Goal: Task Accomplishment & Management: Use online tool/utility

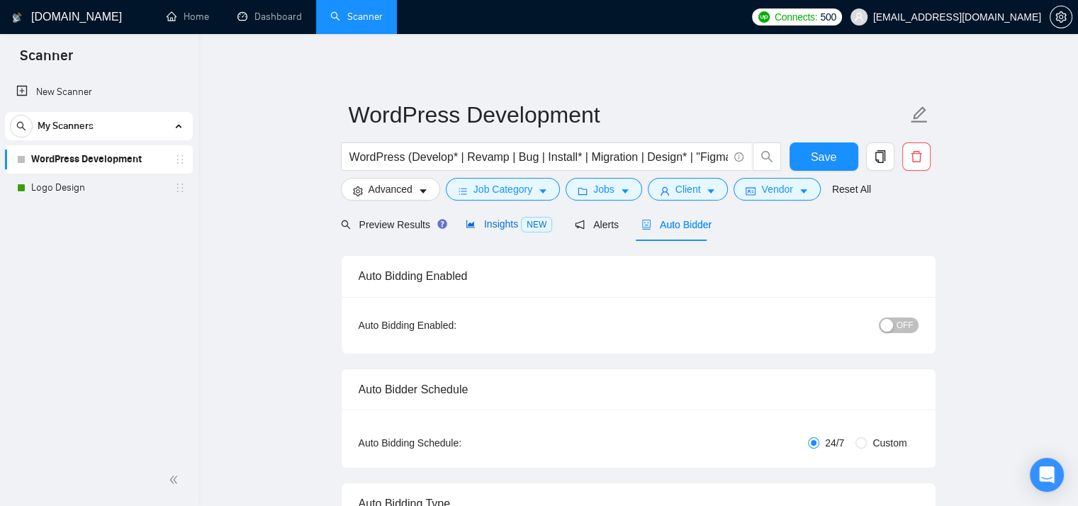
click at [502, 225] on span "Insights NEW" at bounding box center [509, 223] width 86 height 11
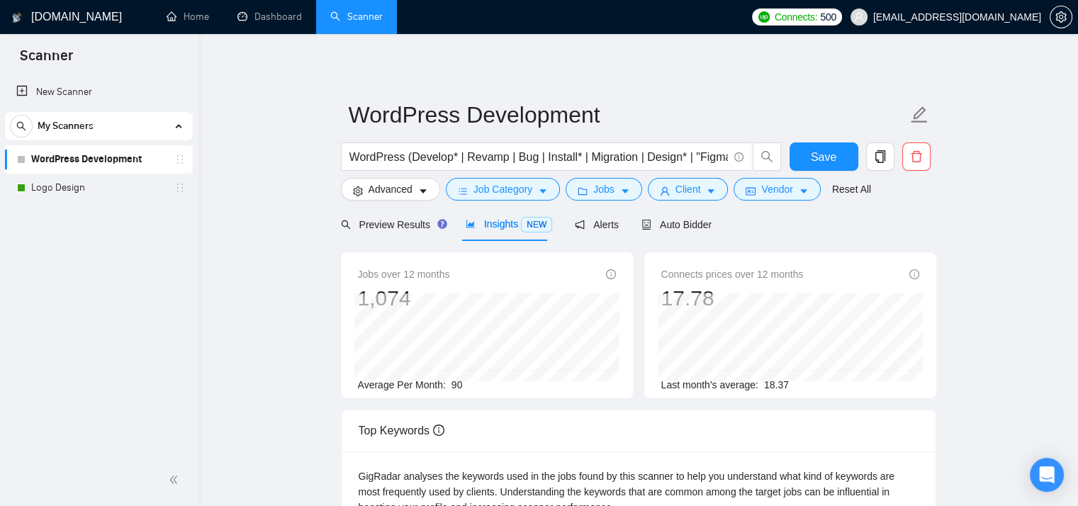
click at [473, 386] on div "Average Per Month: 90" at bounding box center [487, 385] width 258 height 16
click at [456, 383] on span "90" at bounding box center [457, 384] width 11 height 11
drag, startPoint x: 763, startPoint y: 277, endPoint x: 807, endPoint y: 277, distance: 43.9
click at [801, 277] on div "Connects prices over 12 months 17.78" at bounding box center [790, 289] width 258 height 45
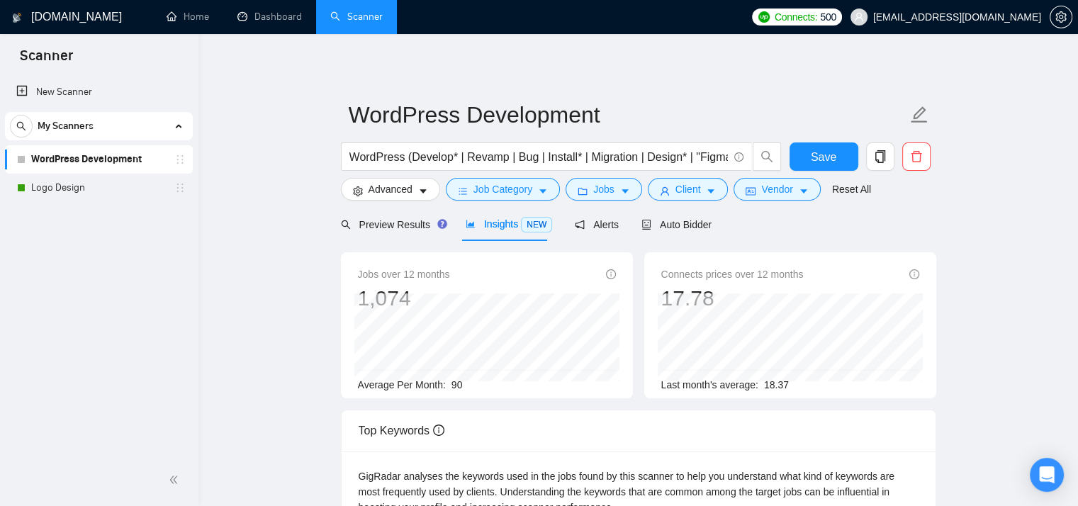
click at [763, 276] on span "Connects prices over 12 months" at bounding box center [732, 275] width 142 height 16
click at [512, 226] on span "Insights NEW" at bounding box center [509, 223] width 86 height 11
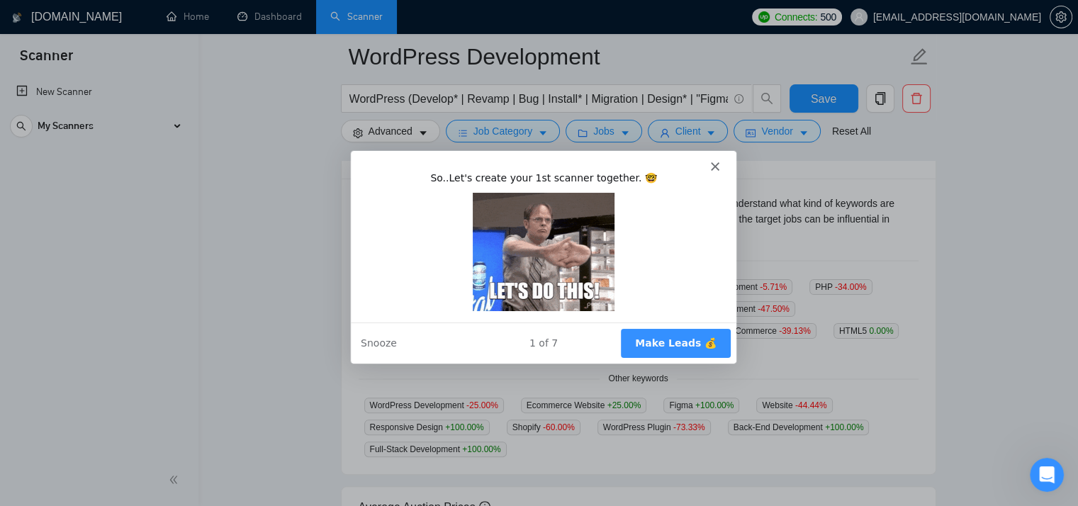
click at [713, 165] on polygon "Close" at bounding box center [714, 166] width 9 height 9
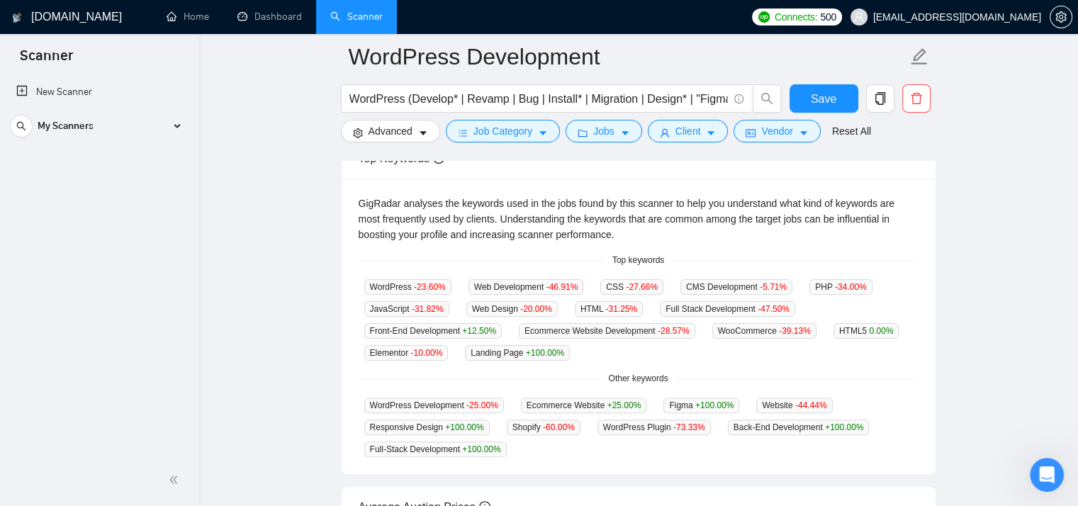
click at [715, 166] on div "Top Keywords" at bounding box center [639, 158] width 560 height 40
click at [151, 133] on div "My Scanners" at bounding box center [99, 126] width 178 height 28
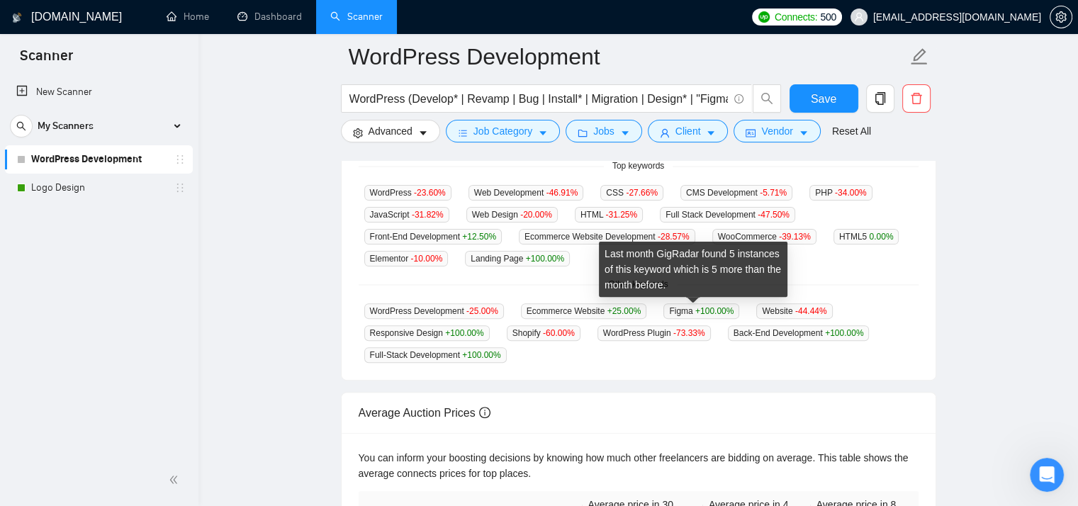
click at [671, 309] on span "Figma +100.00 %" at bounding box center [701, 311] width 76 height 16
copy span "Figma"
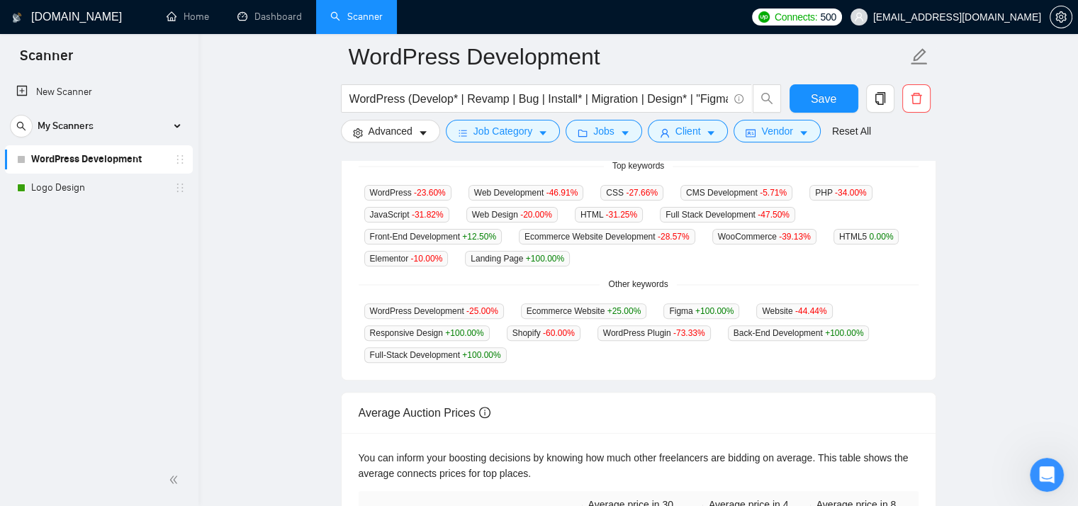
click at [661, 346] on div "WordPress Development -25.00 % Ecommerce Website +25.00 % Figma +100.00 % Websi…" at bounding box center [639, 333] width 560 height 60
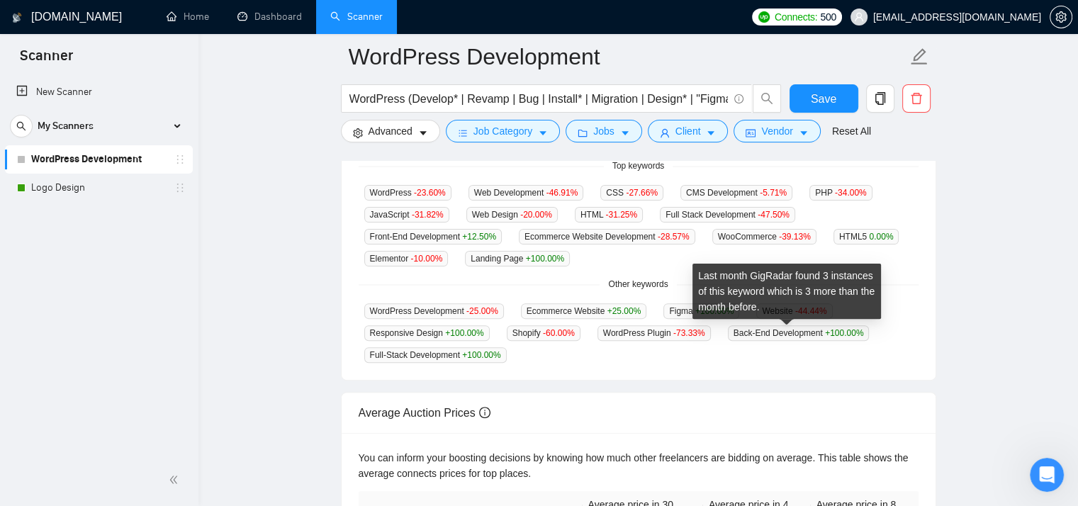
click at [773, 337] on span "Back-End Development +100.00 %" at bounding box center [799, 333] width 142 height 16
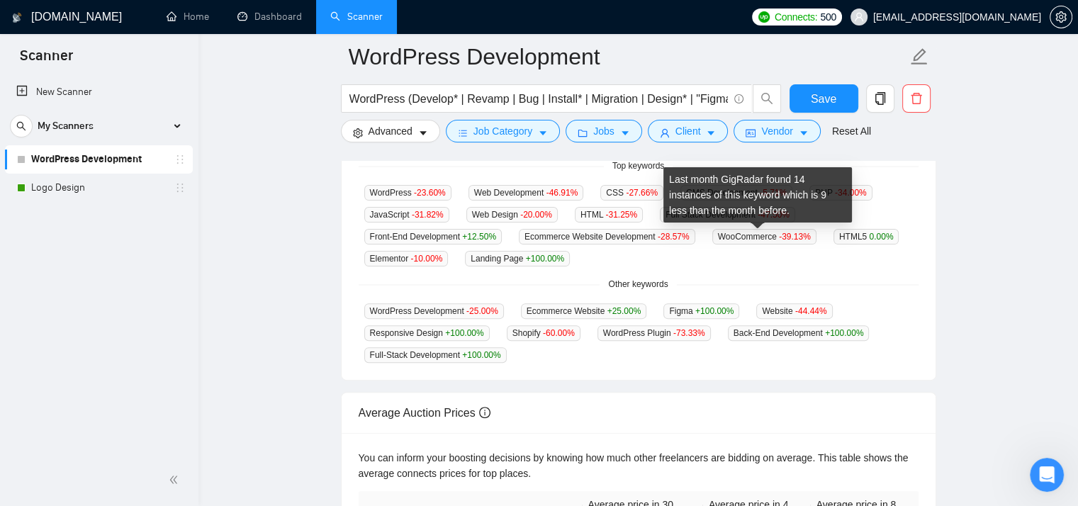
click at [741, 240] on span "WooCommerce -39.13 %" at bounding box center [764, 237] width 104 height 16
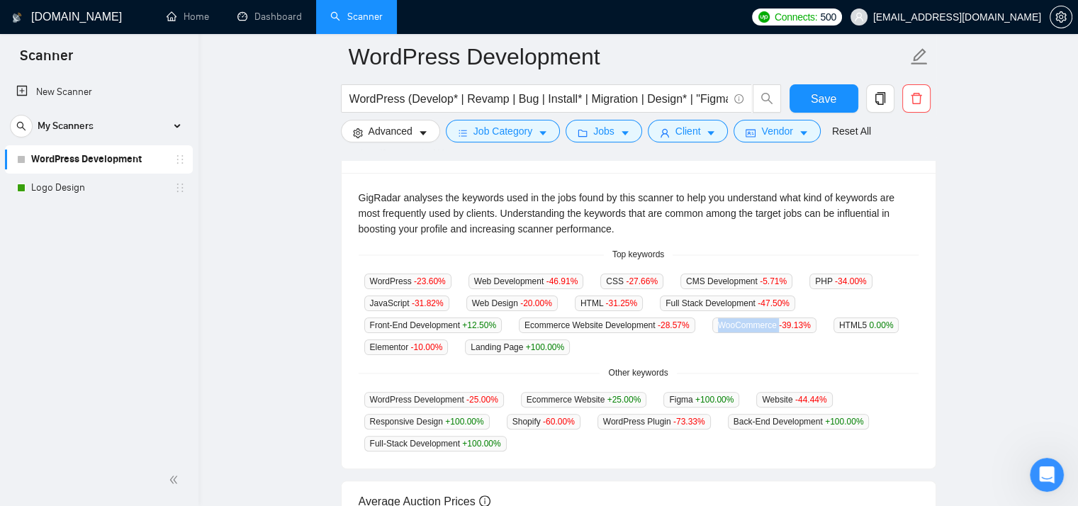
scroll to position [284, 0]
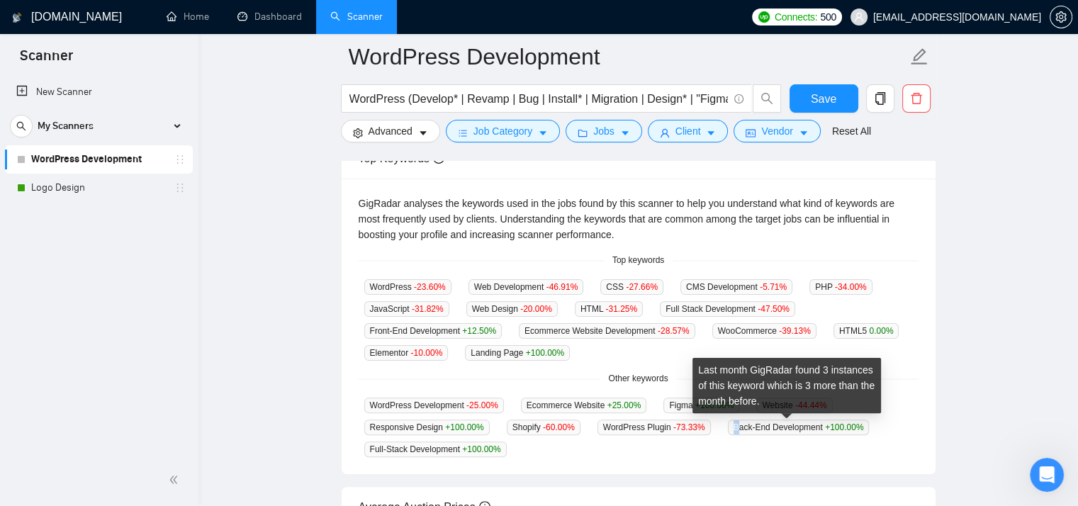
drag, startPoint x: 723, startPoint y: 432, endPoint x: 795, endPoint y: 430, distance: 71.6
click at [739, 430] on span "Back-End Development +100.00 %" at bounding box center [799, 428] width 142 height 16
click at [812, 430] on span "Back-End Development +100.00 %" at bounding box center [799, 428] width 142 height 16
click at [783, 430] on span "Back-End Development +100.00 %" at bounding box center [799, 428] width 142 height 16
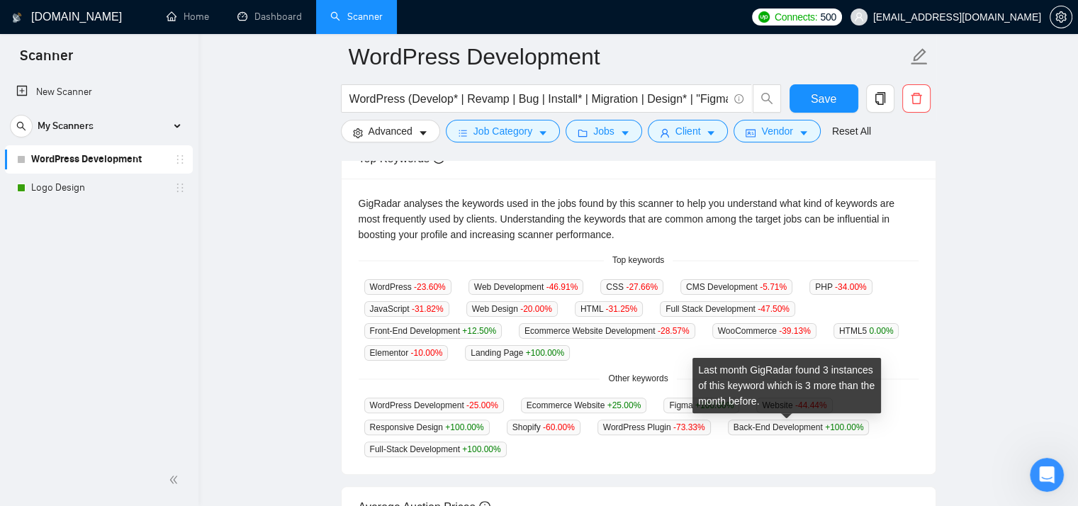
click at [728, 429] on span "Back-End Development +100.00 %" at bounding box center [799, 428] width 142 height 16
click at [767, 427] on span "Back-End Development +100.00 %" at bounding box center [799, 428] width 142 height 16
copy span "Back-End Development"
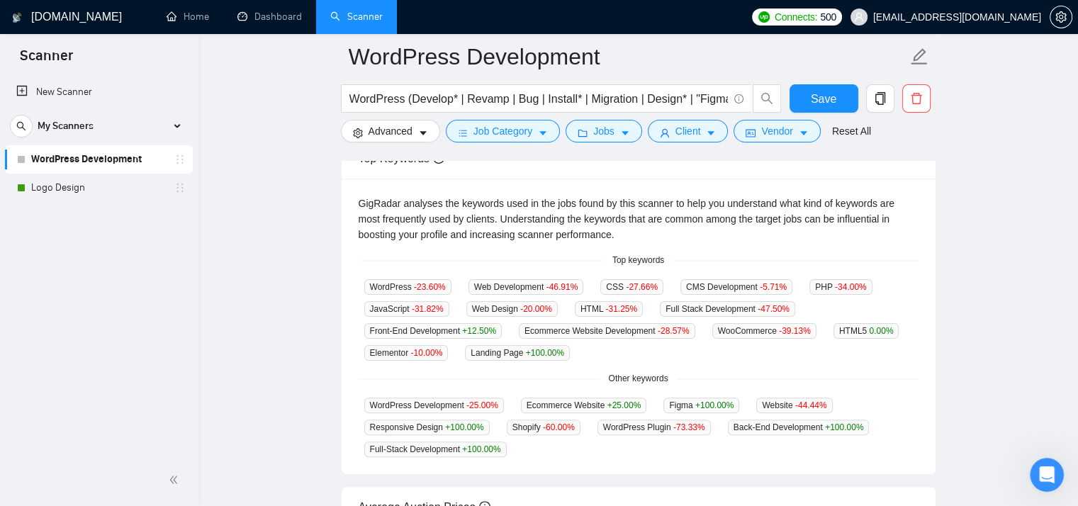
click at [745, 361] on div "WordPress -23.60 % Web Development -46.91 % CSS -27.66 % CMS Development -5.71 …" at bounding box center [639, 320] width 560 height 82
click at [613, 347] on div "WordPress -23.60 % Web Development -46.91 % CSS -27.66 % CMS Development -5.71 …" at bounding box center [639, 320] width 560 height 82
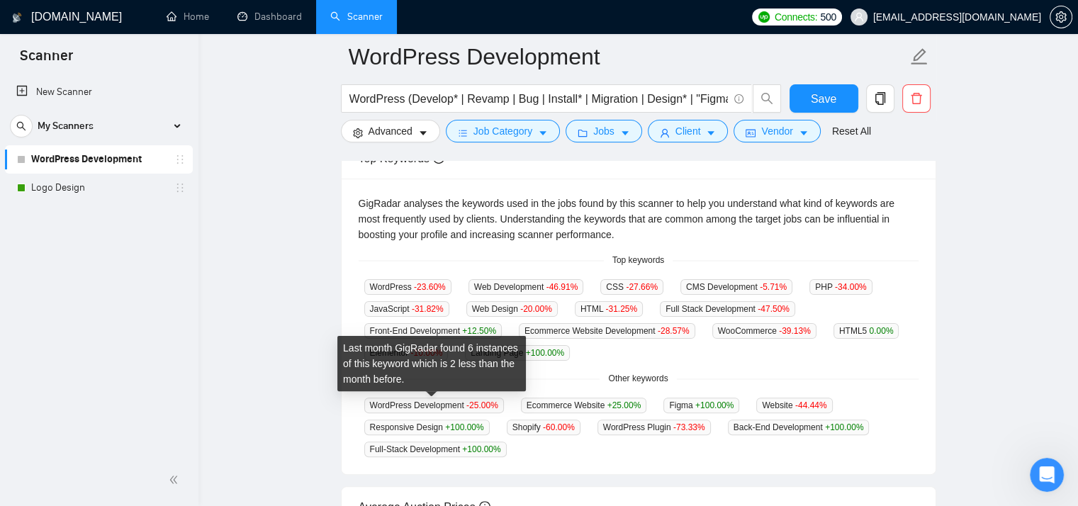
scroll to position [378, 0]
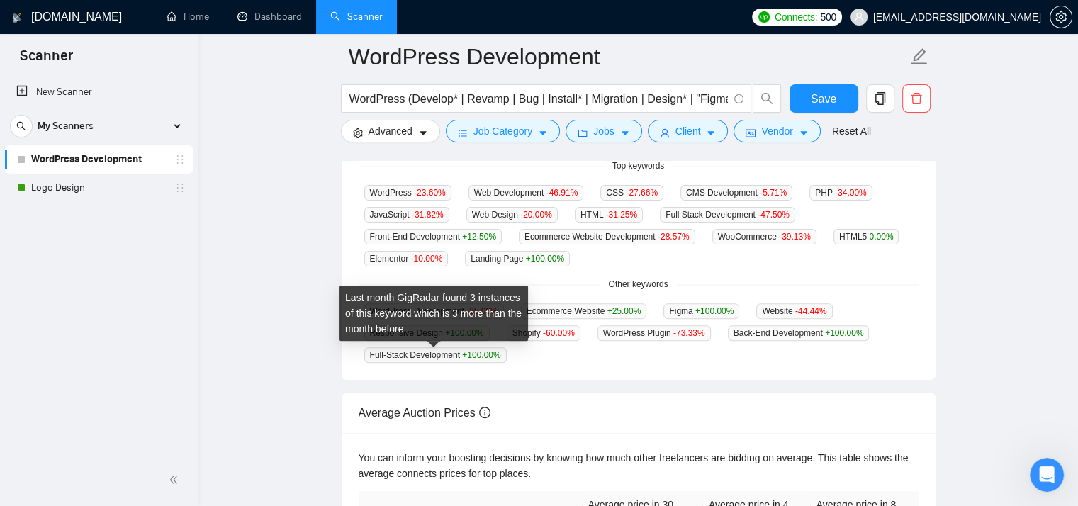
click at [369, 357] on span "Full-Stack Development +100.00 %" at bounding box center [435, 355] width 142 height 16
drag, startPoint x: 377, startPoint y: 359, endPoint x: 437, endPoint y: 363, distance: 59.6
click at [437, 363] on div "GigRadar analyses the keywords used in the jobs found by this scanner to help y…" at bounding box center [639, 232] width 594 height 296
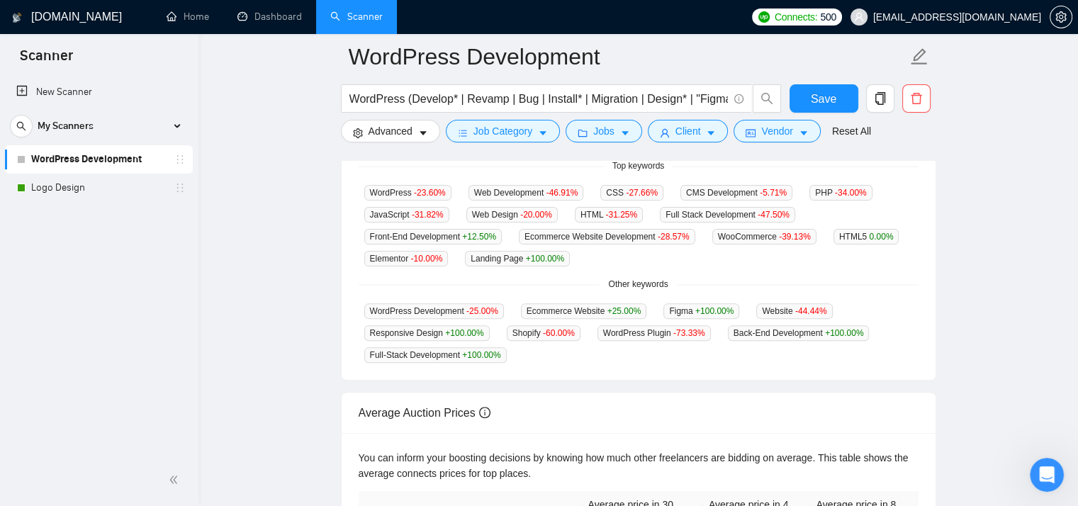
click at [463, 371] on div "GigRadar analyses the keywords used in the jobs found by this scanner to help y…" at bounding box center [639, 232] width 594 height 296
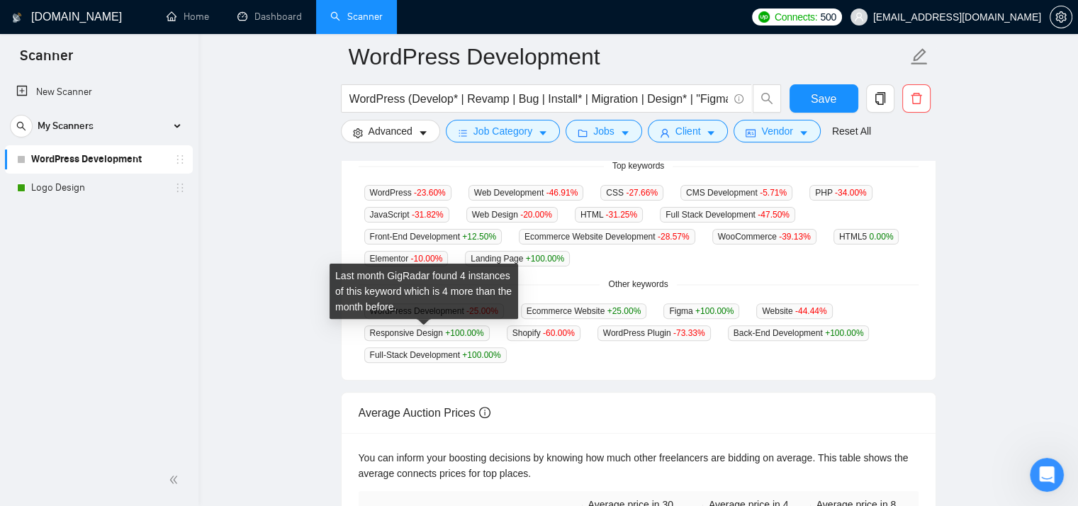
click at [376, 333] on span "Responsive Design +100.00 %" at bounding box center [426, 333] width 125 height 16
click at [376, 334] on span "Responsive Design +100.00 %" at bounding box center [426, 333] width 125 height 16
click at [425, 334] on span "Responsive Design +100.00 %" at bounding box center [426, 333] width 125 height 16
copy span "Responsive Design"
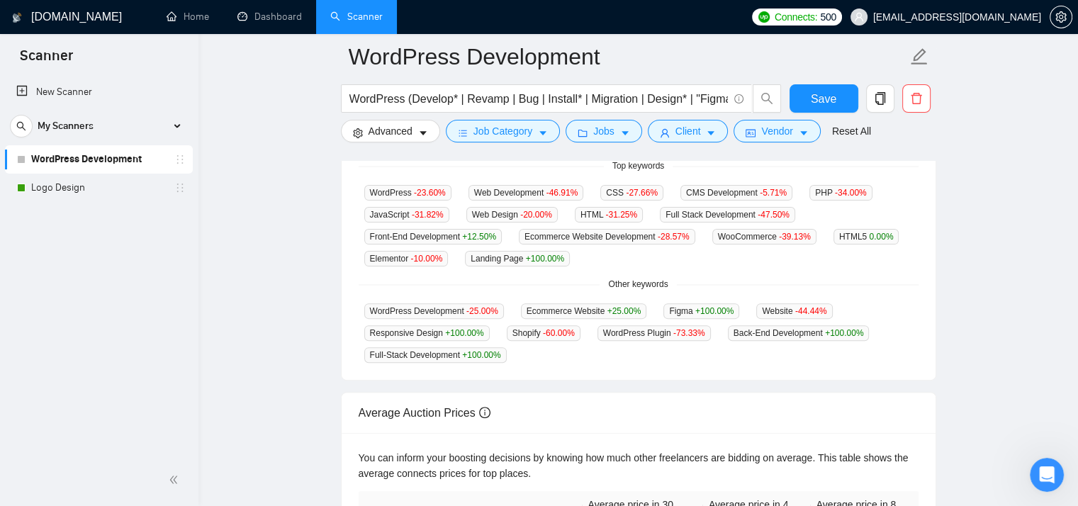
click at [617, 365] on div "GigRadar analyses the keywords used in the jobs found by this scanner to help y…" at bounding box center [639, 232] width 594 height 296
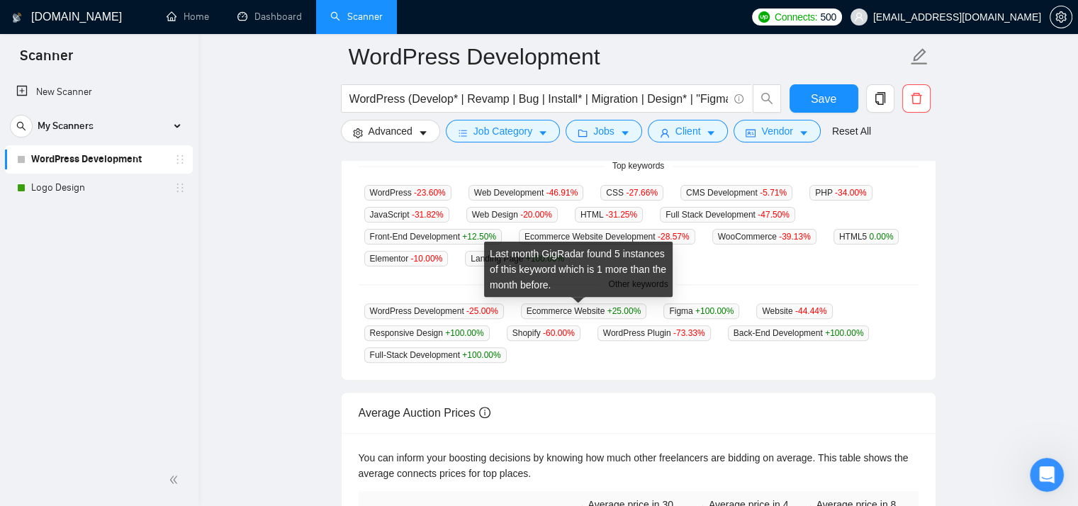
click at [544, 313] on span "Ecommerce Website +25.00 %" at bounding box center [584, 311] width 126 height 16
click at [544, 312] on span "Ecommerce Website +25.00 %" at bounding box center [584, 311] width 126 height 16
click at [595, 313] on span "Ecommerce Website +25.00 %" at bounding box center [584, 311] width 126 height 16
copy span "Ecommerce Website"
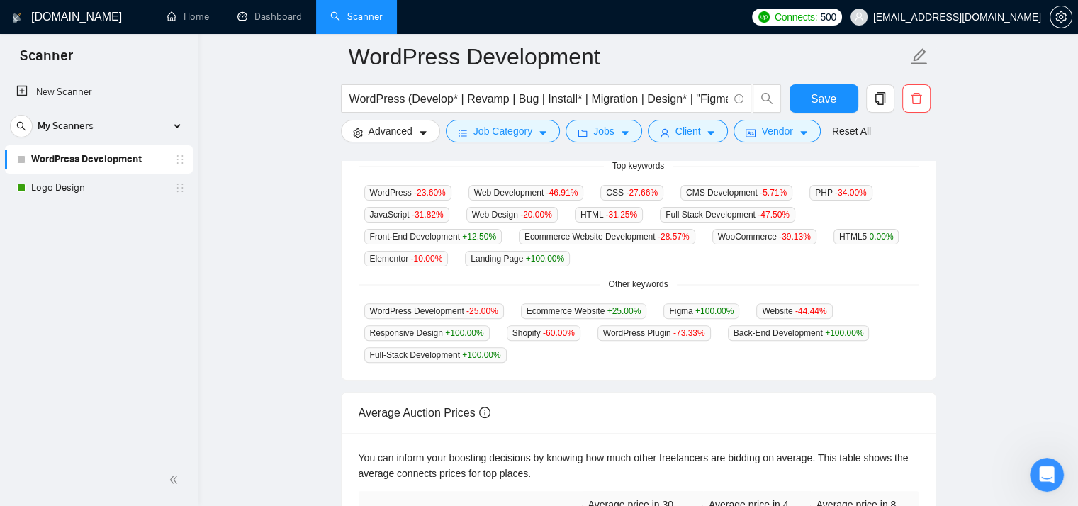
click at [302, 281] on main "WordPress Development WordPress (Develop* | Revamp | Bug | Install* | Migration…" at bounding box center [638, 171] width 834 height 984
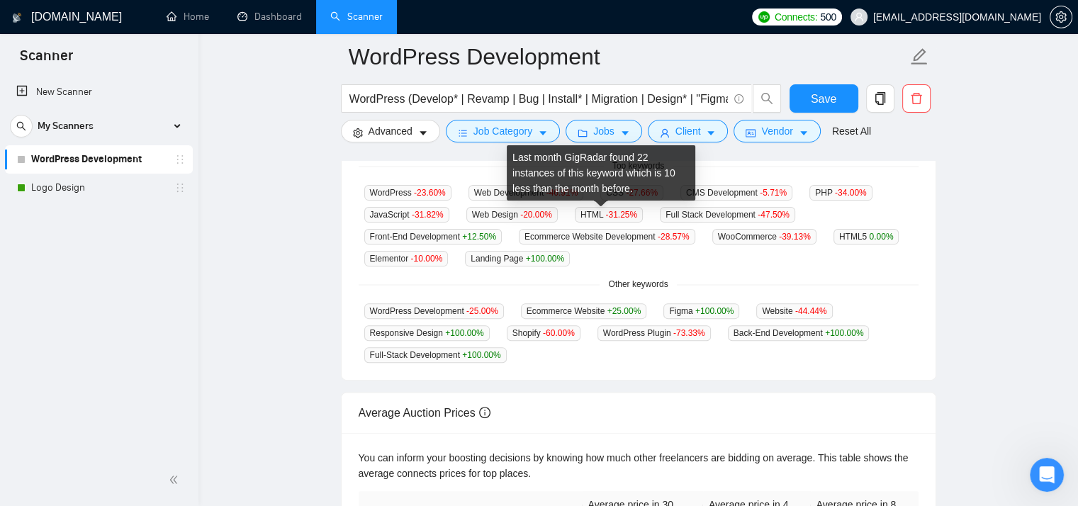
click at [584, 215] on span "HTML -31.25 %" at bounding box center [609, 215] width 68 height 16
copy span "HTML"
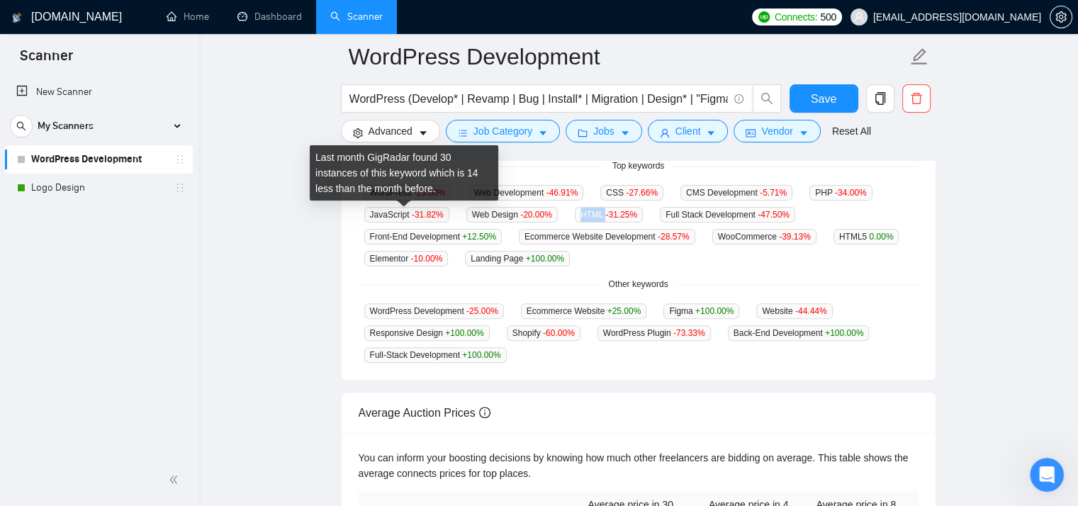
click at [391, 211] on span "JavaScript -31.82 %" at bounding box center [406, 215] width 85 height 16
copy span "JavaScript"
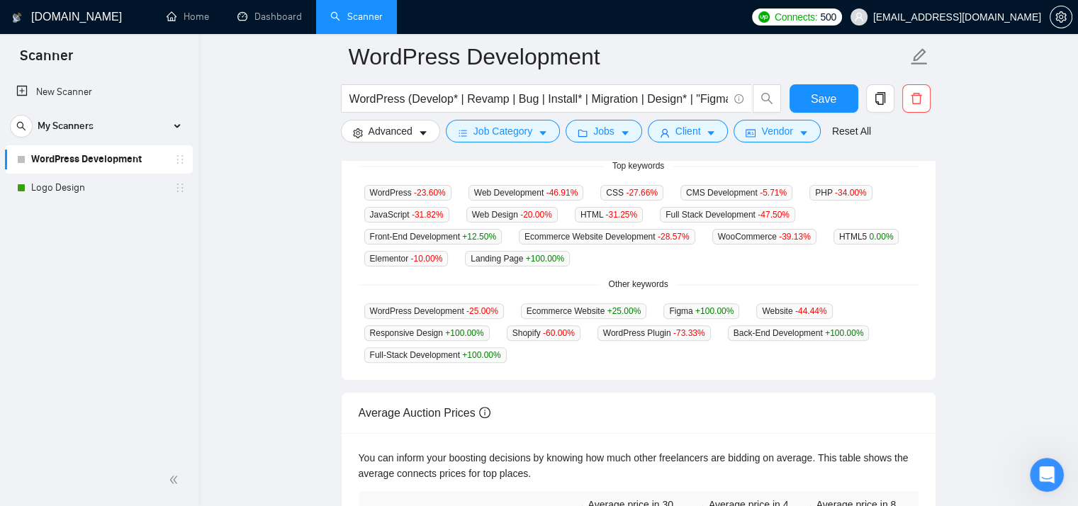
click at [354, 228] on div "GigRadar analyses the keywords used in the jobs found by this scanner to help y…" at bounding box center [639, 232] width 594 height 296
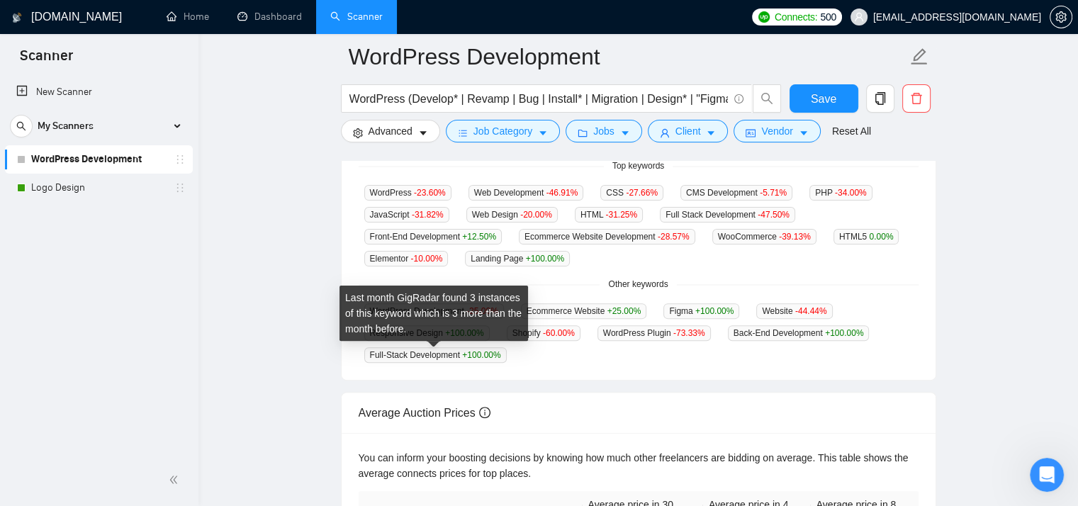
click at [377, 357] on span "Full-Stack Development +100.00 %" at bounding box center [435, 355] width 142 height 16
click at [456, 354] on span "Full-Stack Development +100.00 %" at bounding box center [435, 355] width 142 height 16
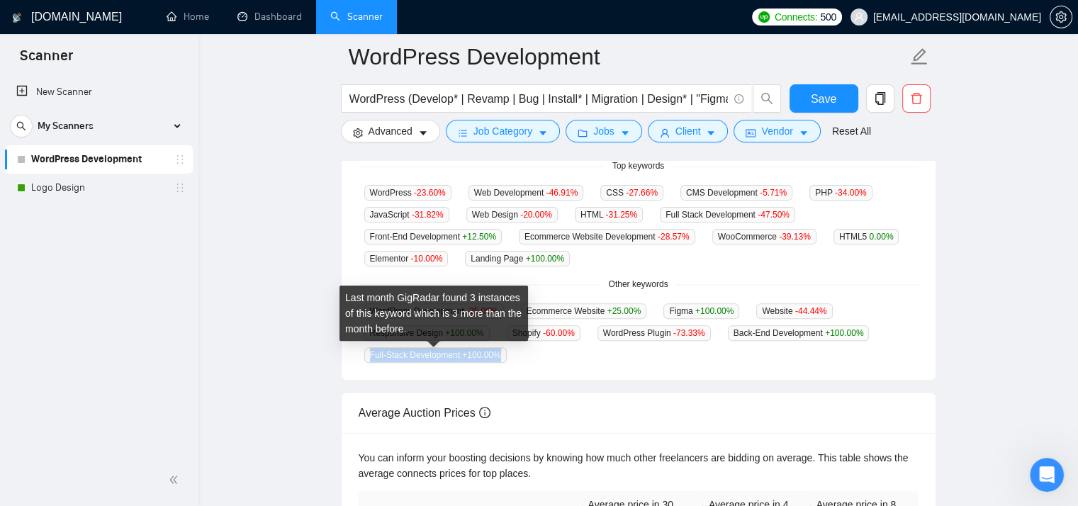
click at [457, 356] on span "Full-Stack Development +100.00 %" at bounding box center [435, 355] width 142 height 16
copy span "Full-Stack Development +100.00 %"
copy span "Full-Stack Development"
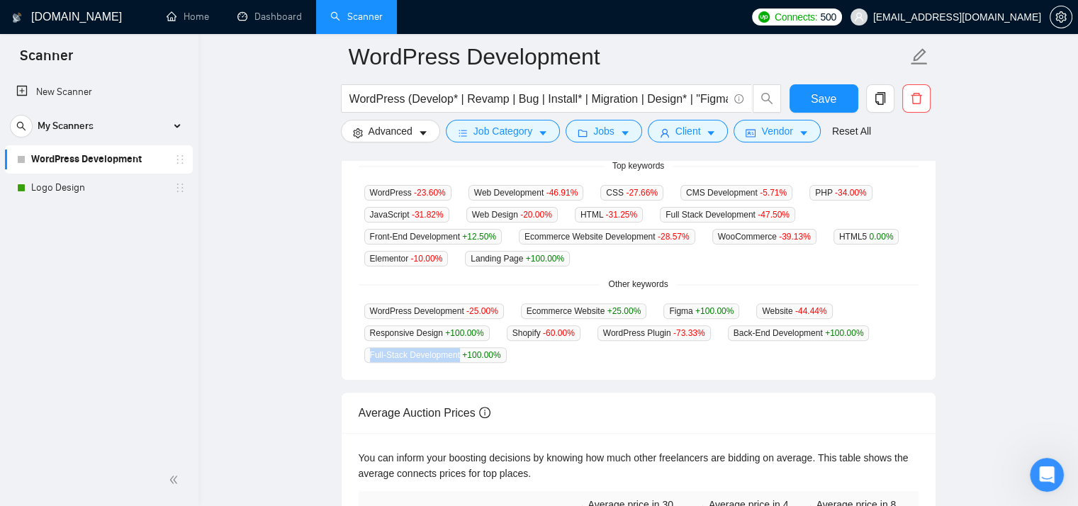
copy span "Full-Stack Development"
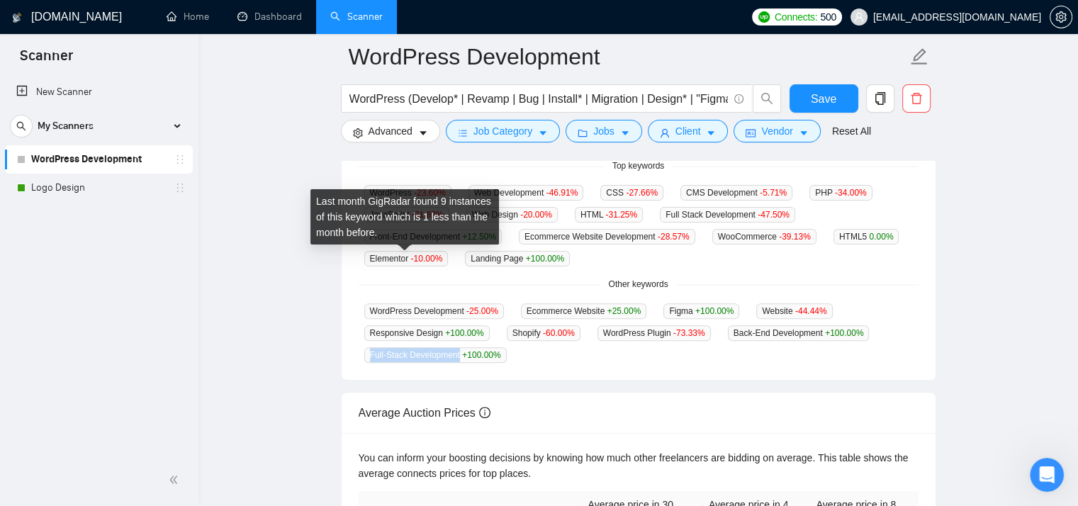
click at [385, 260] on span "Elementor -10.00 %" at bounding box center [406, 259] width 84 height 16
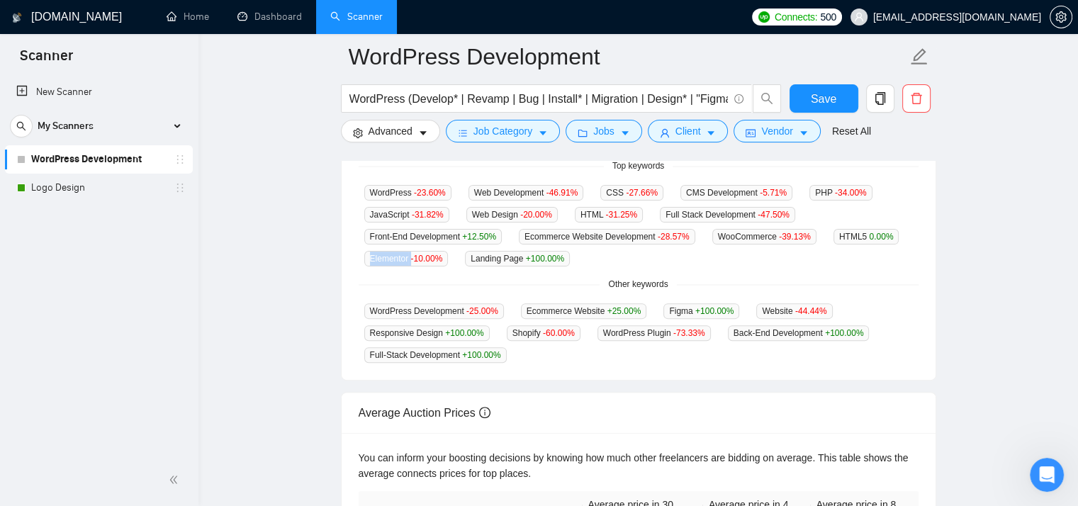
click at [337, 303] on div "Top Keywords GigRadar analyses the keywords used in the jobs found by this scan…" at bounding box center [638, 211] width 607 height 337
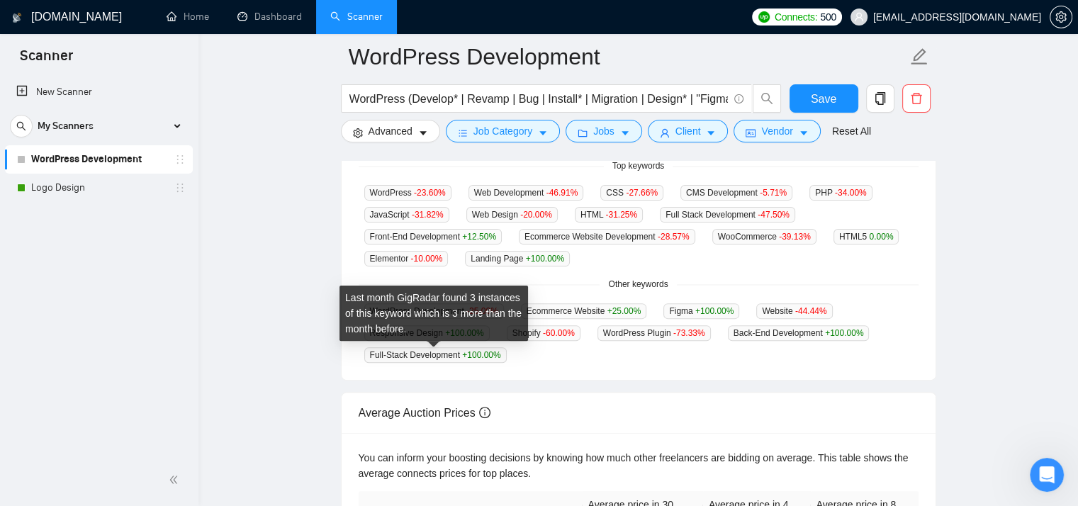
click at [435, 359] on span "Full-Stack Development +100.00 %" at bounding box center [435, 355] width 142 height 16
click at [374, 355] on span "Full-Stack Development +100.00 %" at bounding box center [435, 355] width 142 height 16
copy span "Full-Stack Development"
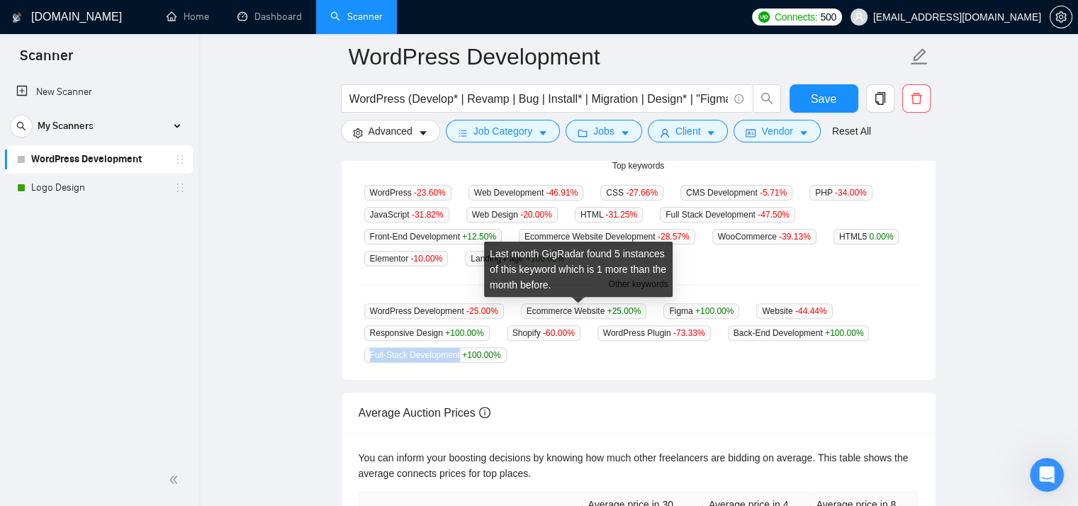
click at [537, 308] on span "Ecommerce Website +25.00 %" at bounding box center [584, 311] width 126 height 16
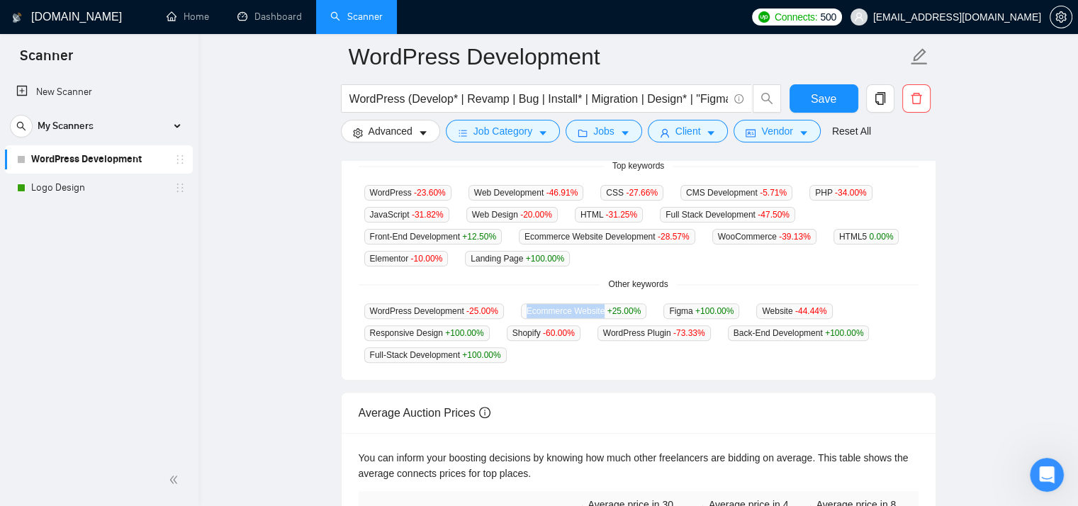
click at [709, 359] on div "WordPress Development -25.00 % Ecommerce Website +25.00 % Figma +100.00 % Websi…" at bounding box center [639, 333] width 560 height 60
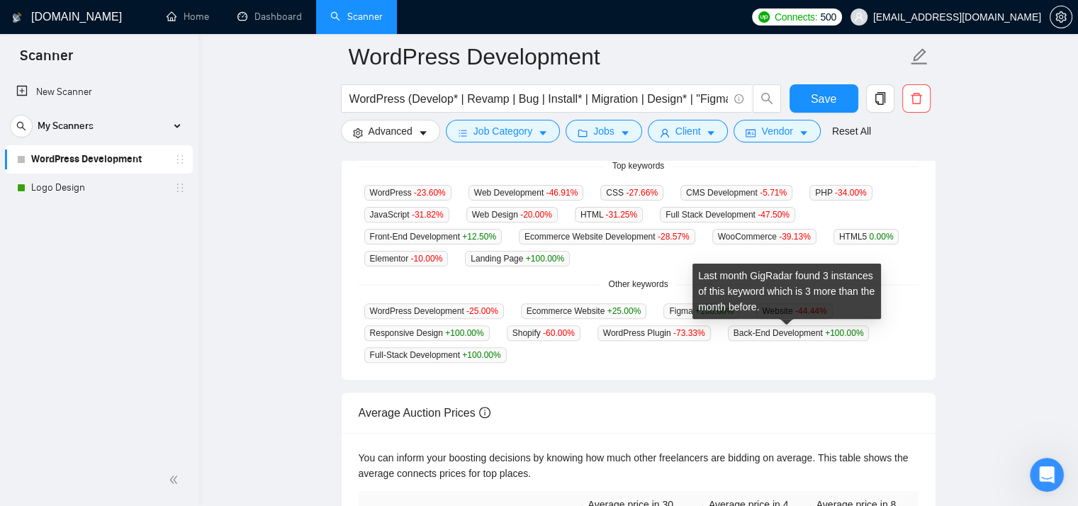
click at [729, 337] on span "Back-End Development +100.00 %" at bounding box center [799, 333] width 142 height 16
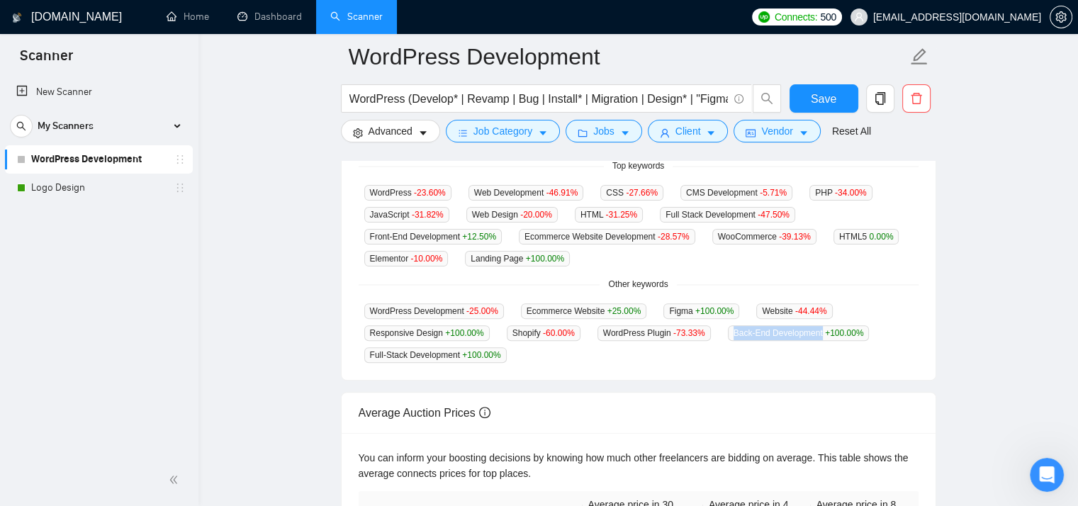
click at [724, 357] on div "WordPress Development -25.00 % Ecommerce Website +25.00 % Figma +100.00 % Websi…" at bounding box center [639, 333] width 560 height 60
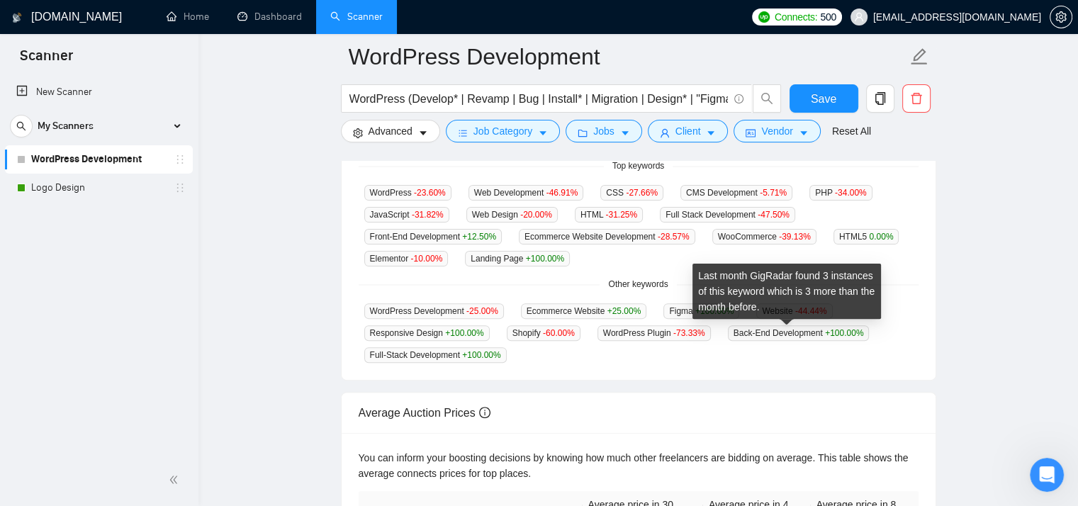
click at [728, 337] on span "Back-End Development +100.00 %" at bounding box center [799, 333] width 142 height 16
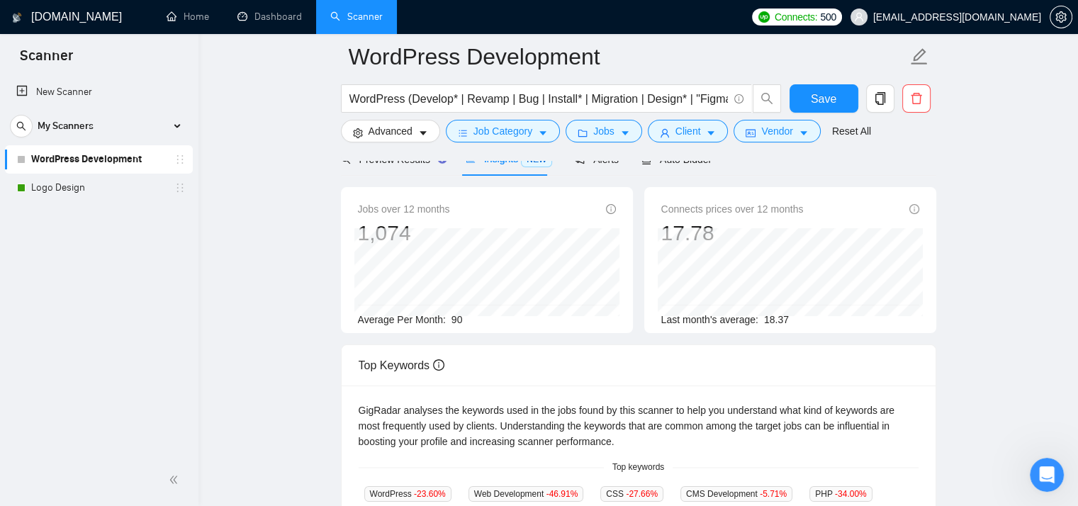
scroll to position [0, 0]
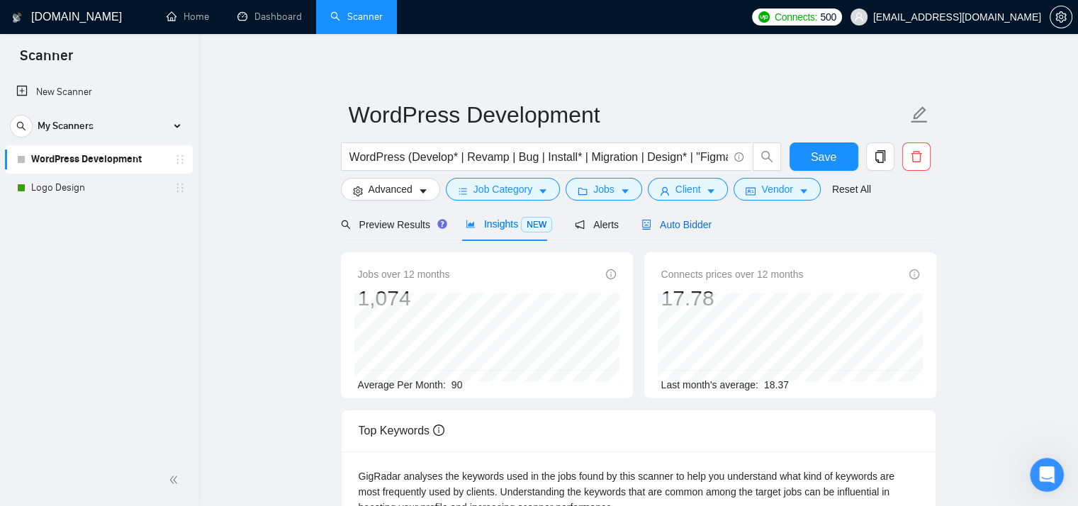
click at [672, 225] on span "Auto Bidder" at bounding box center [677, 224] width 70 height 11
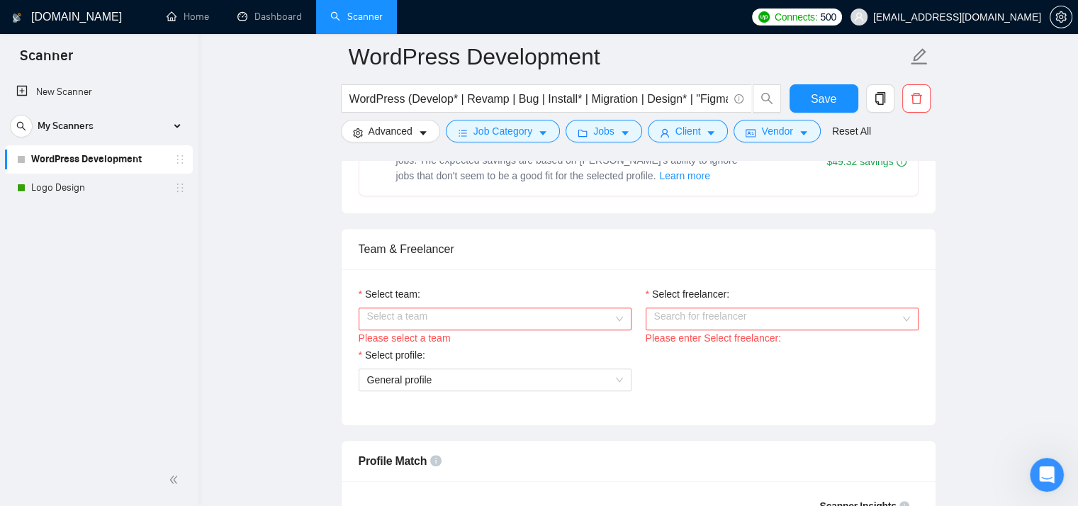
scroll to position [756, 0]
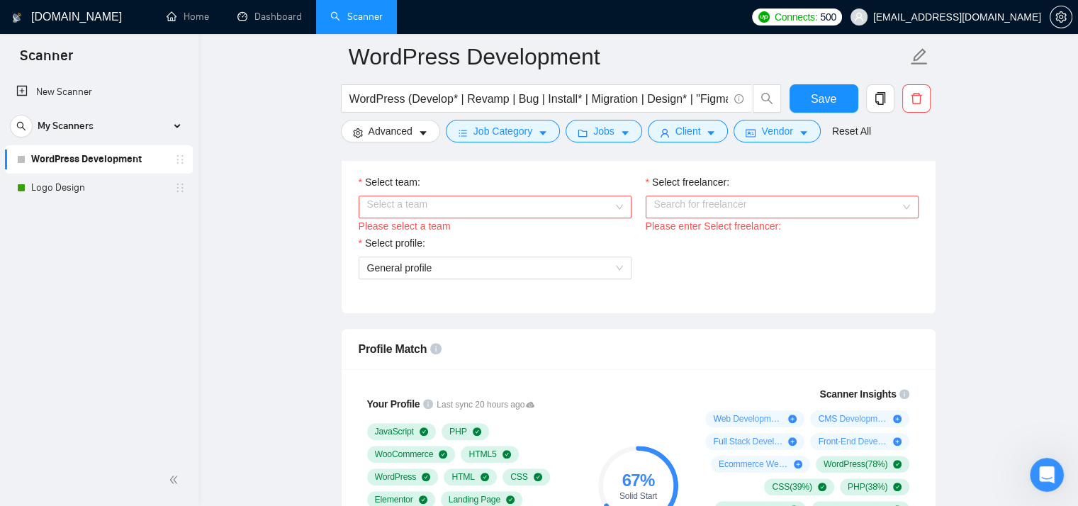
click at [478, 210] on input "Select team:" at bounding box center [490, 206] width 246 height 21
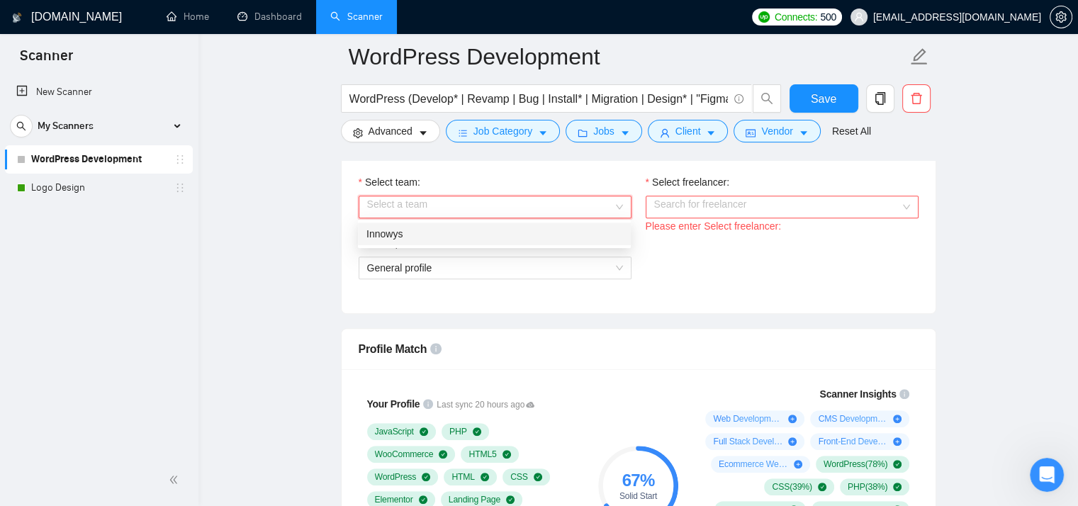
click at [465, 234] on div "Innowys" at bounding box center [494, 234] width 256 height 16
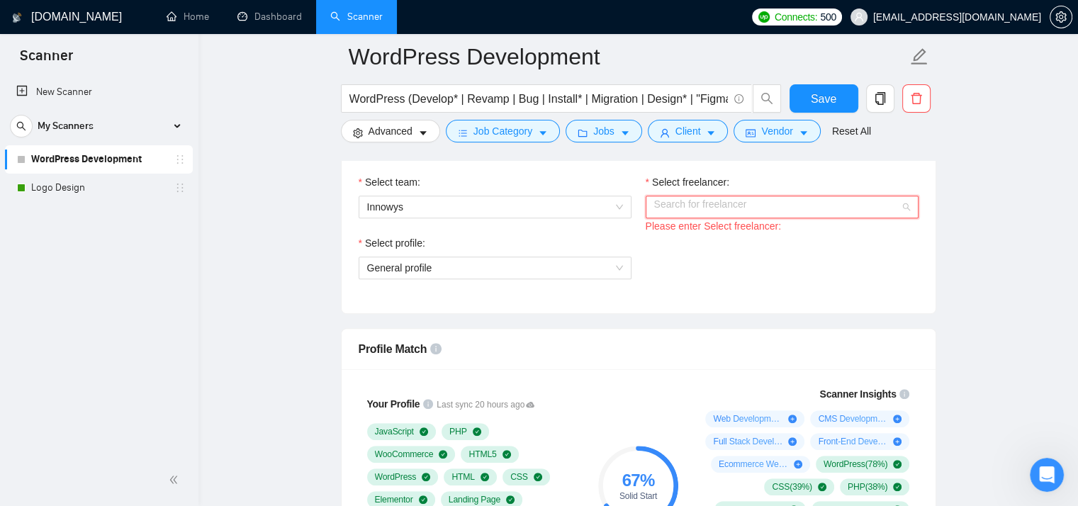
click at [683, 205] on input "Select freelancer:" at bounding box center [777, 206] width 246 height 21
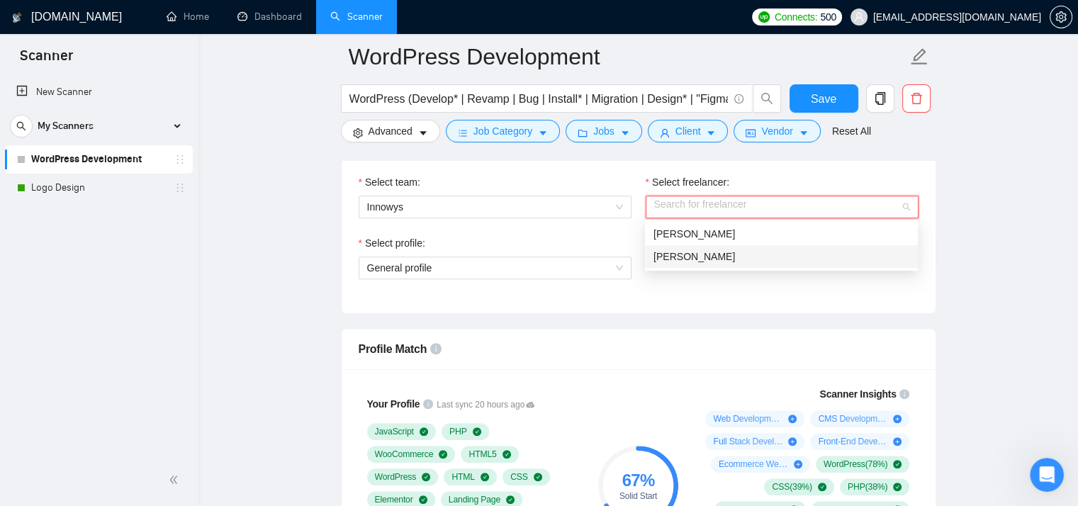
click at [681, 258] on span "[PERSON_NAME]" at bounding box center [695, 256] width 82 height 11
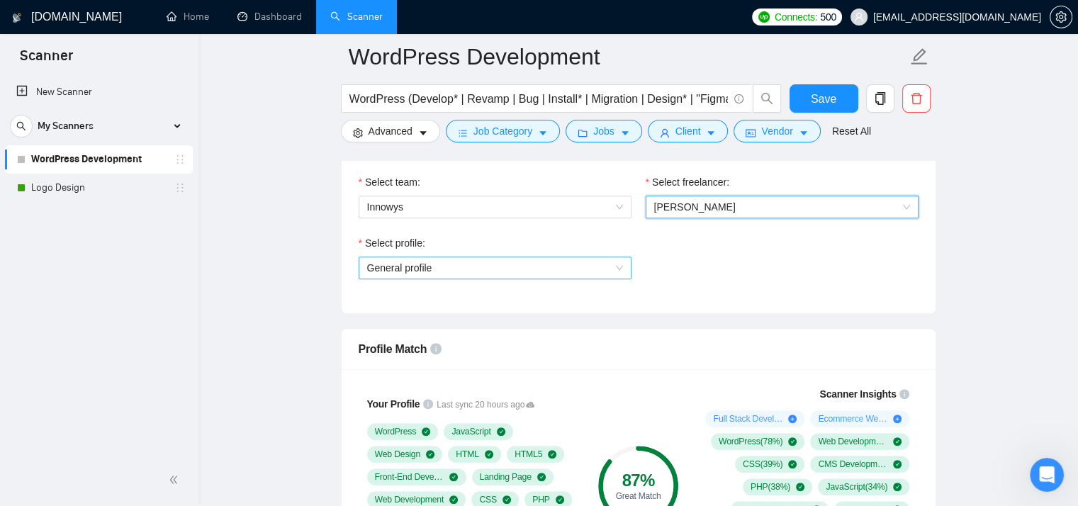
click at [493, 269] on span "General profile" at bounding box center [495, 267] width 256 height 21
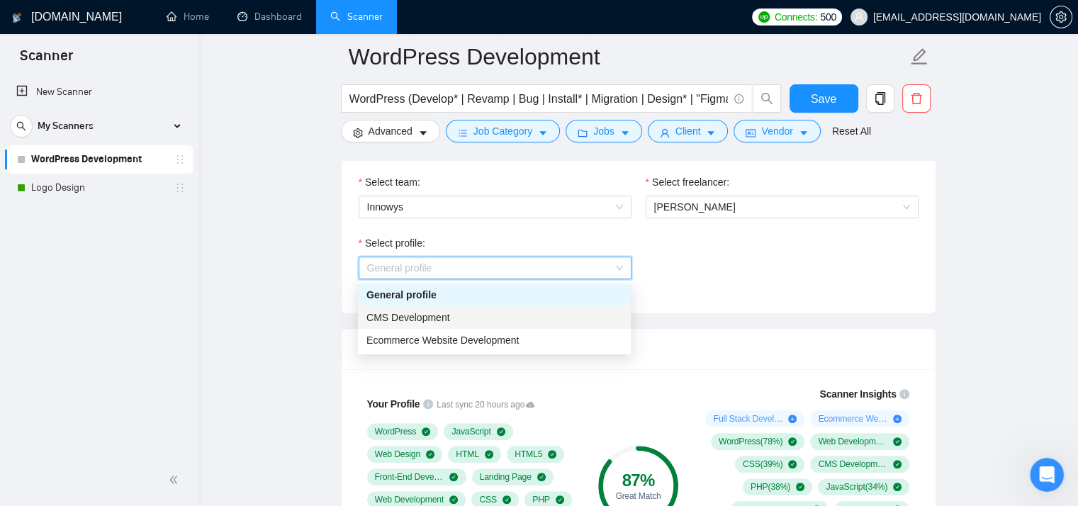
click at [471, 320] on div "CMS Development" at bounding box center [494, 318] width 256 height 16
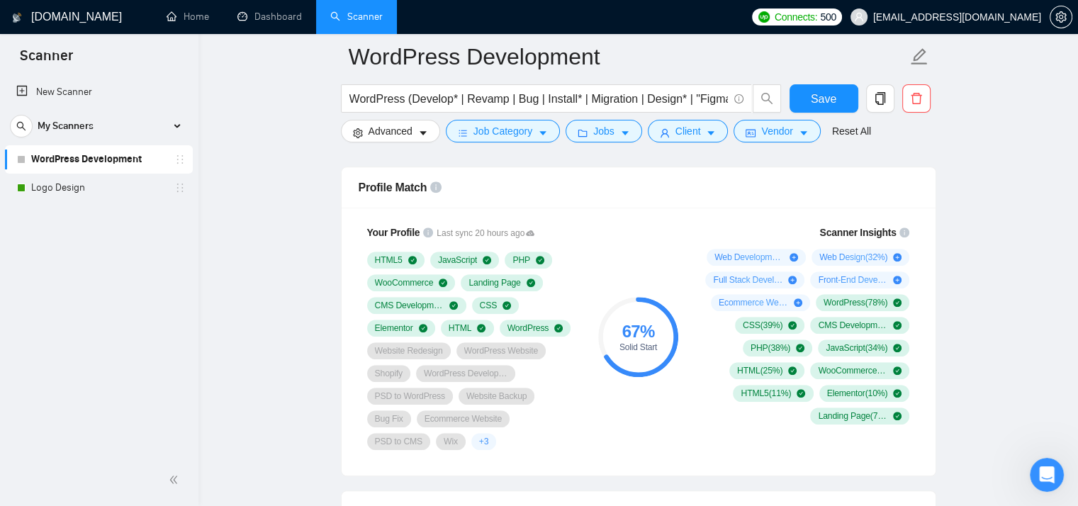
scroll to position [945, 0]
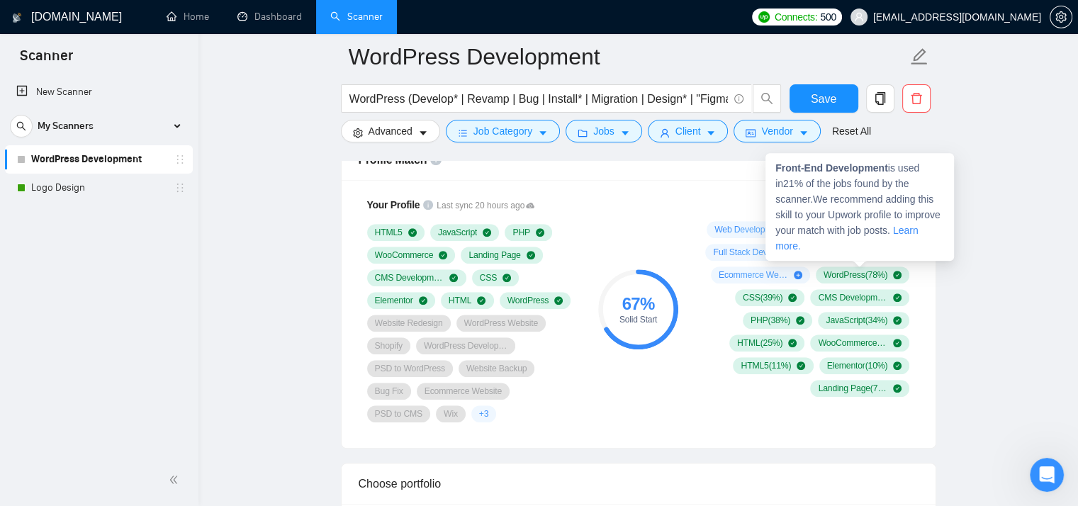
click at [791, 169] on strong "Front-End Development" at bounding box center [831, 167] width 113 height 11
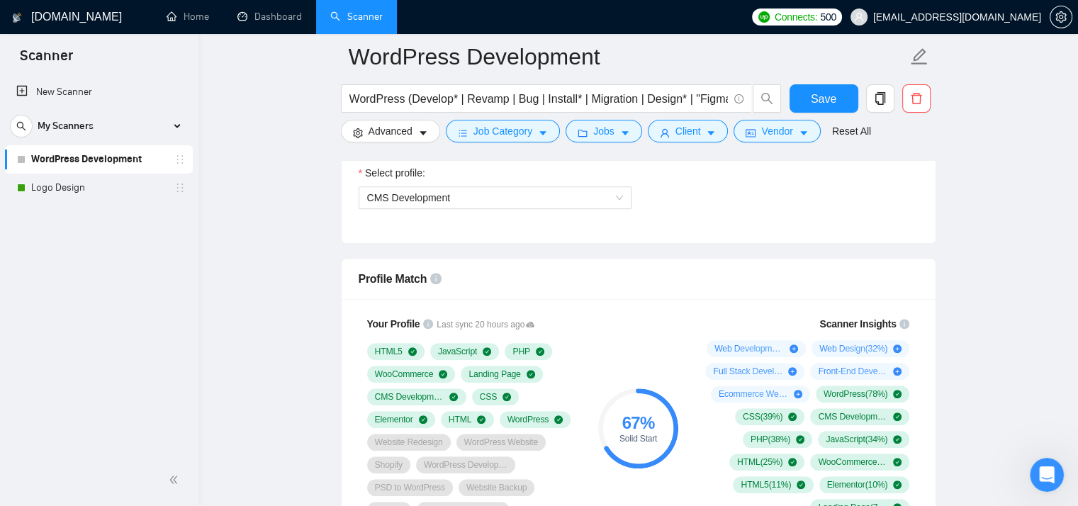
scroll to position [788, 0]
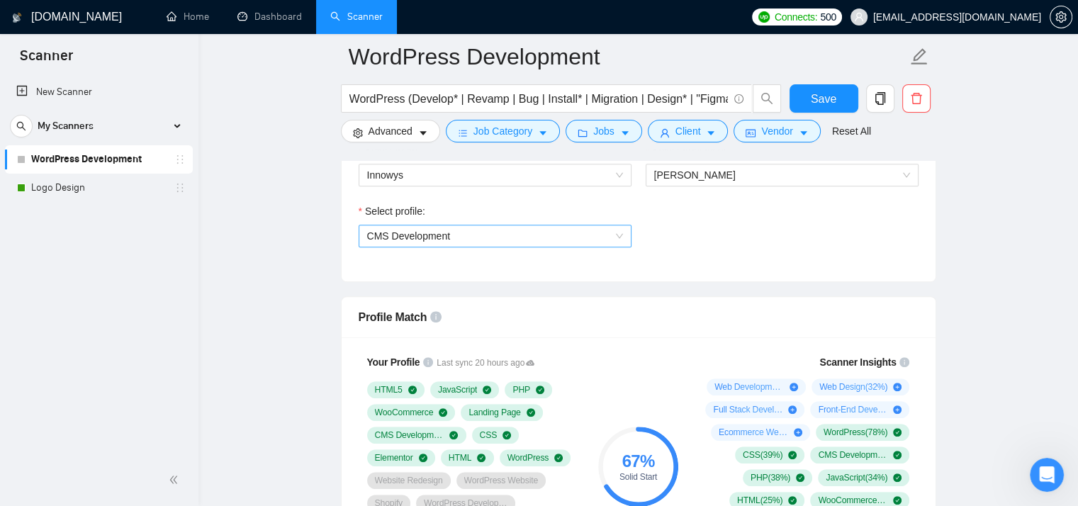
click at [588, 242] on span "CMS Development" at bounding box center [495, 235] width 256 height 21
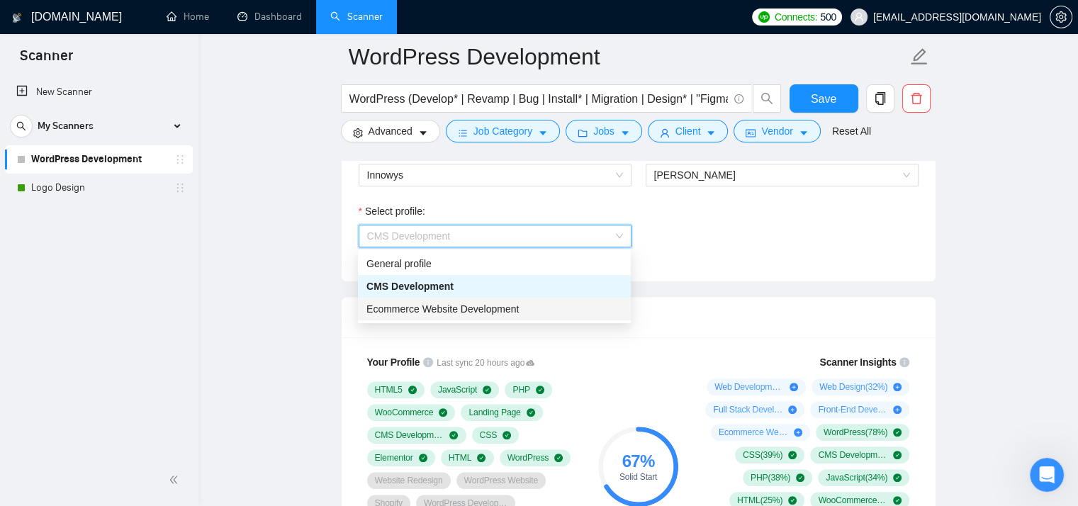
click at [527, 309] on div "Ecommerce Website Development" at bounding box center [494, 309] width 256 height 16
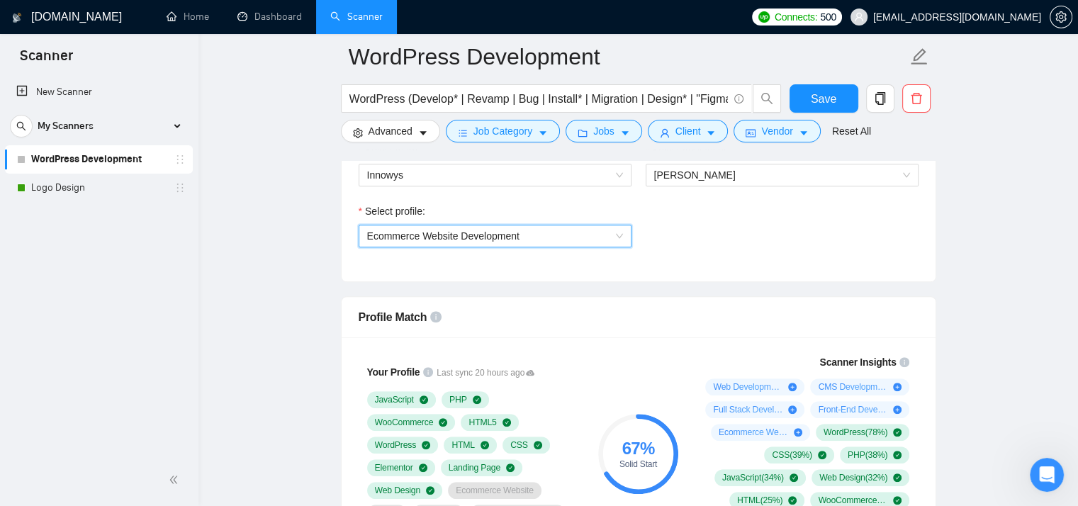
click at [651, 276] on div "Select team: Innowys Select freelancer: [PERSON_NAME] Select profile: 101748485…" at bounding box center [639, 203] width 594 height 156
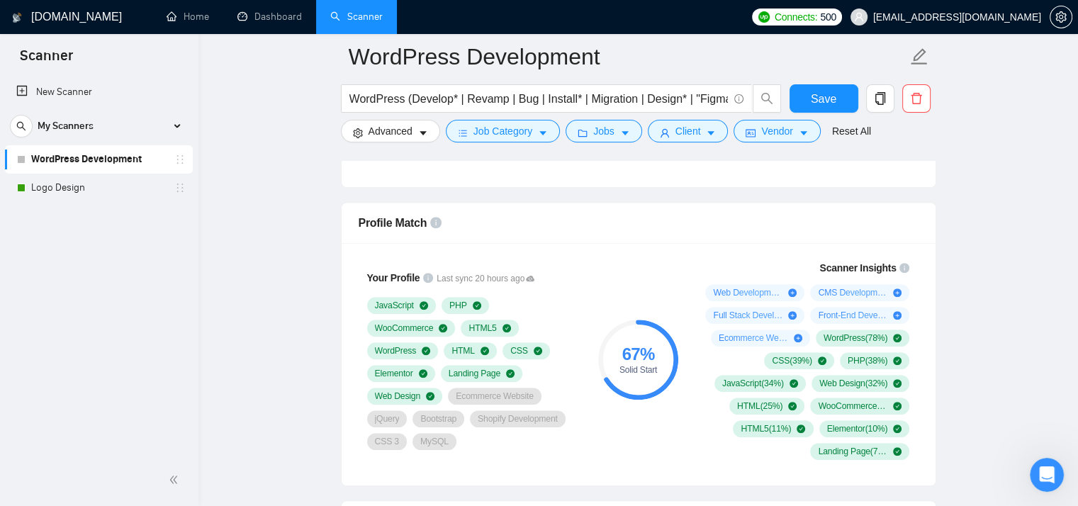
scroll to position [882, 0]
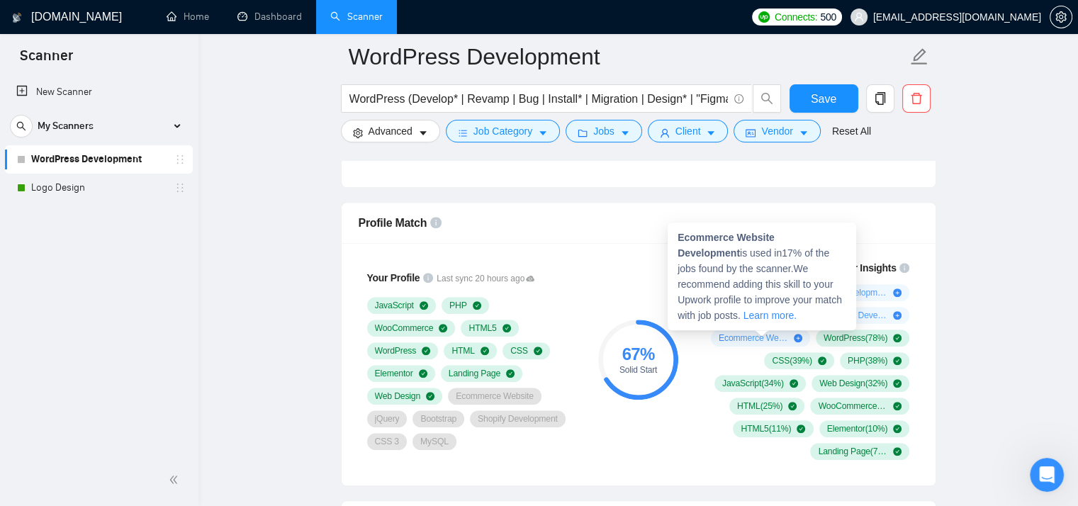
click at [711, 239] on strong "Ecommerce Website Development" at bounding box center [726, 245] width 97 height 27
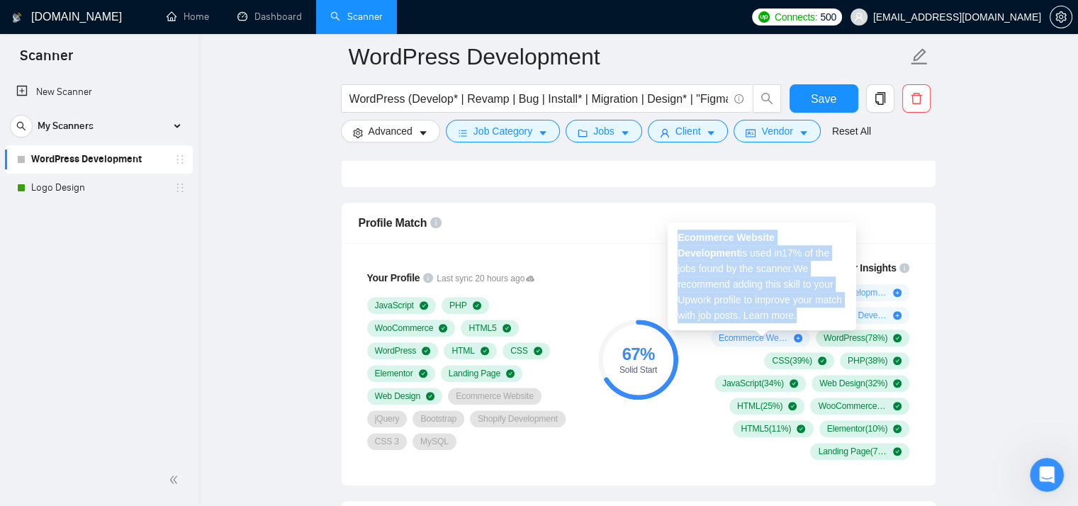
click at [711, 239] on strong "Ecommerce Website Development" at bounding box center [726, 245] width 97 height 27
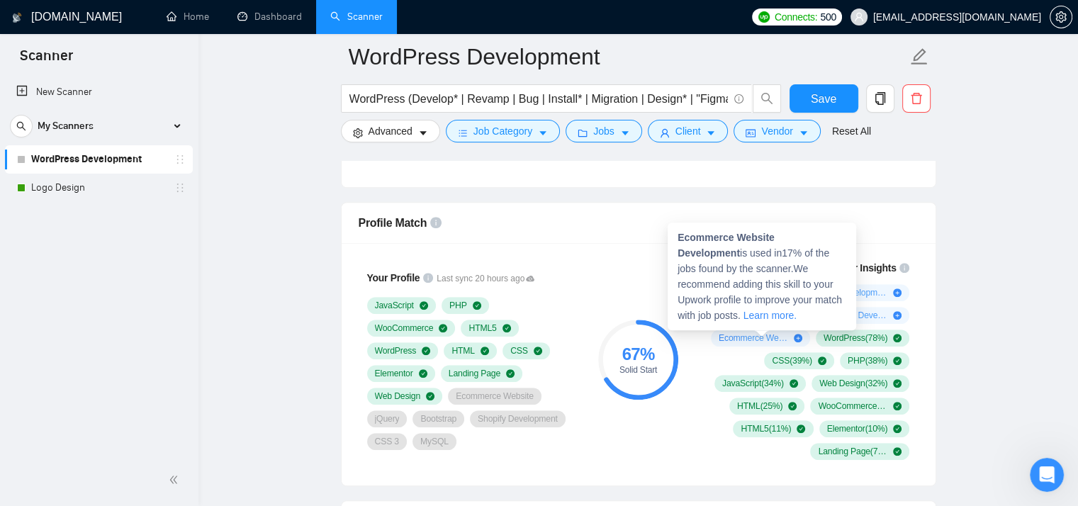
click at [711, 239] on strong "Ecommerce Website Development" at bounding box center [726, 245] width 97 height 27
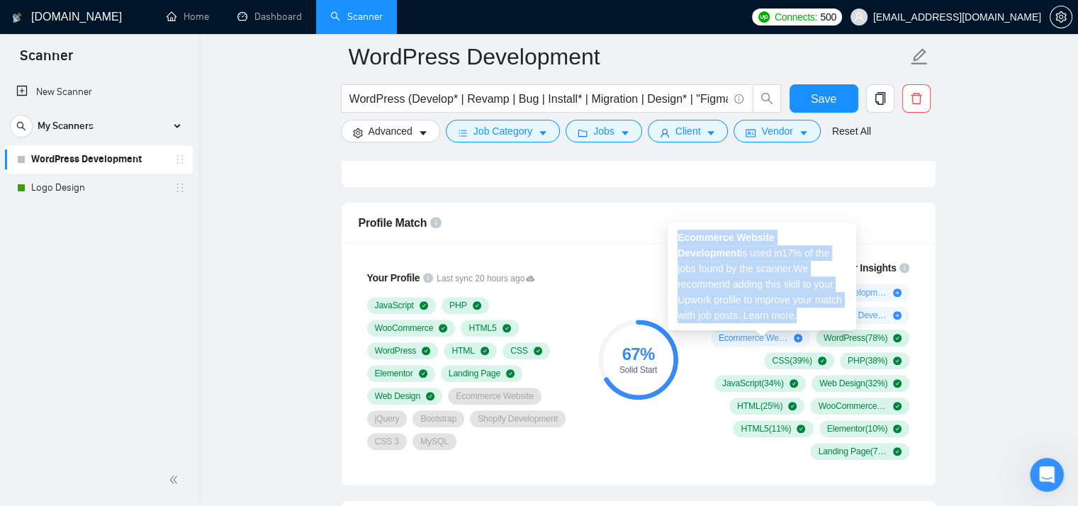
click at [711, 239] on strong "Ecommerce Website Development" at bounding box center [726, 245] width 97 height 27
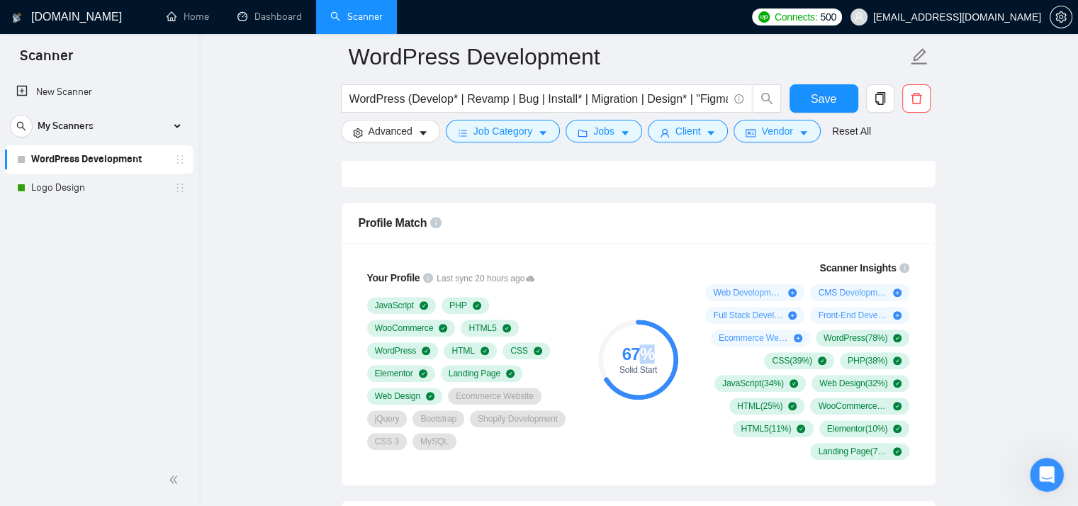
drag, startPoint x: 671, startPoint y: 353, endPoint x: 641, endPoint y: 347, distance: 31.1
click at [641, 347] on div "67 %" at bounding box center [638, 354] width 80 height 17
click at [706, 437] on div "Web Development ( 49 %) CMS Development ( 38 %) Full Stack Development ( 24 %) …" at bounding box center [805, 372] width 210 height 176
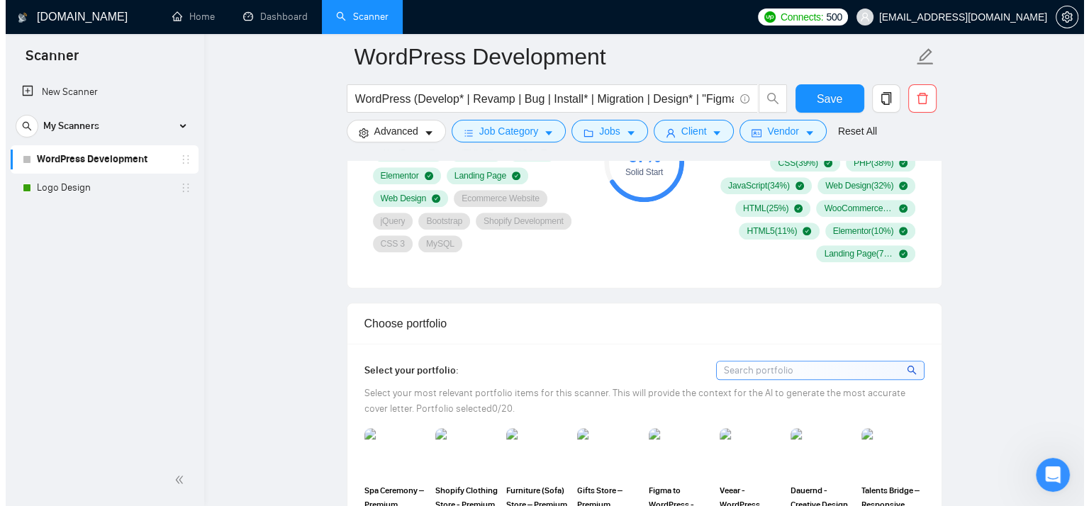
scroll to position [1153, 0]
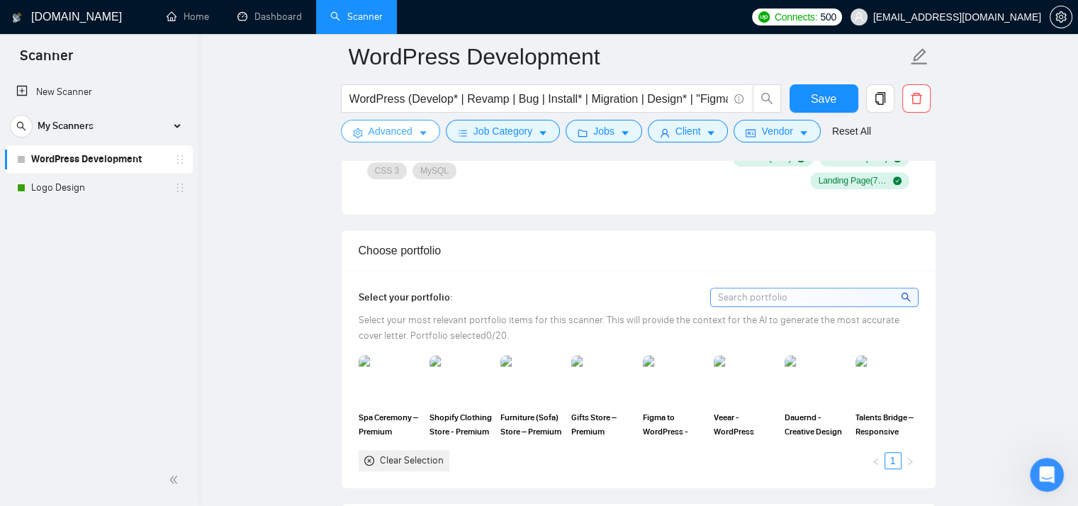
click at [392, 135] on span "Advanced" at bounding box center [391, 131] width 44 height 16
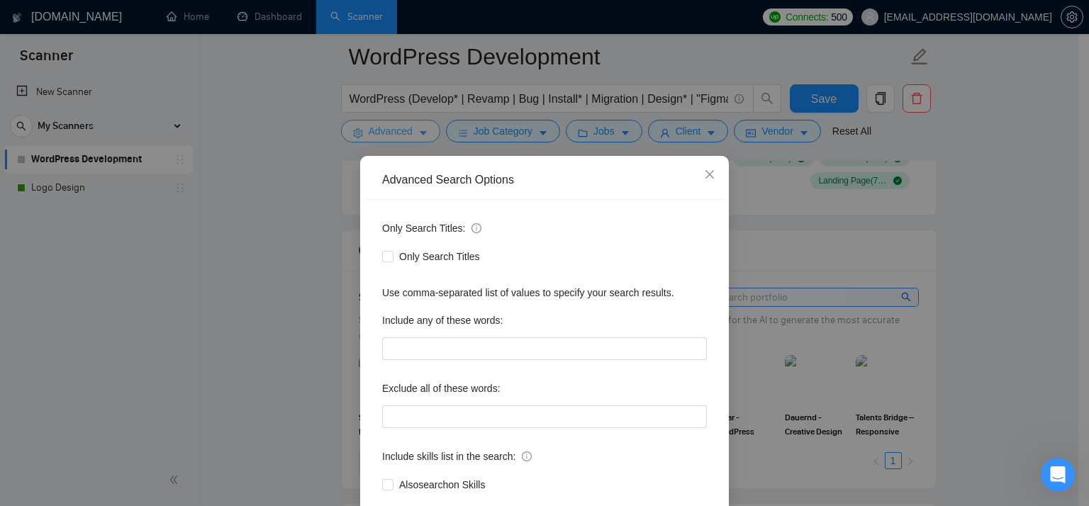
click at [392, 135] on div "Advanced Search Options Only Search Titles: Only Search Titles Use comma-separa…" at bounding box center [544, 253] width 1089 height 506
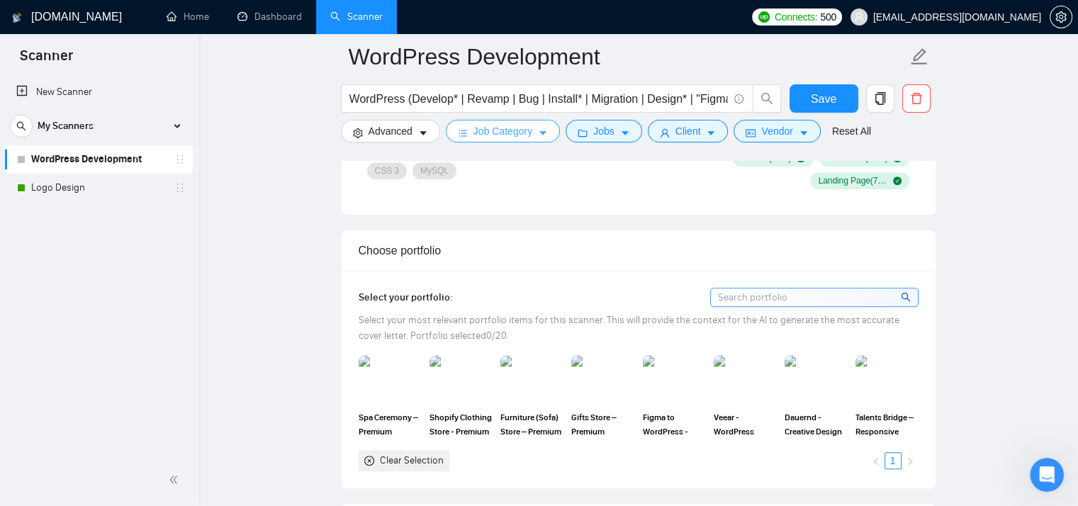
click at [539, 130] on icon "caret-down" at bounding box center [543, 133] width 10 height 10
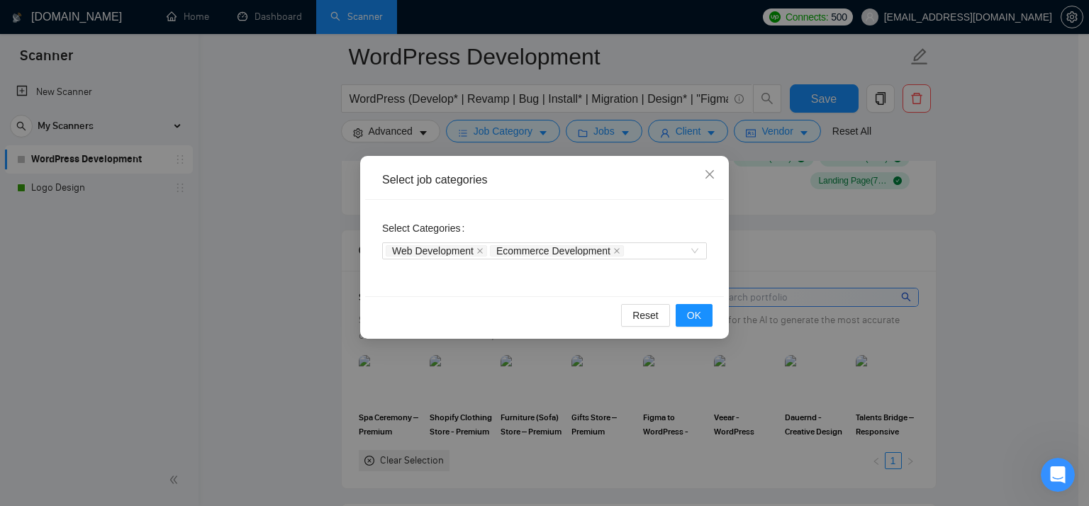
click at [331, 194] on div "Select job categories Select Categories Web Development Ecommerce Development R…" at bounding box center [544, 253] width 1089 height 506
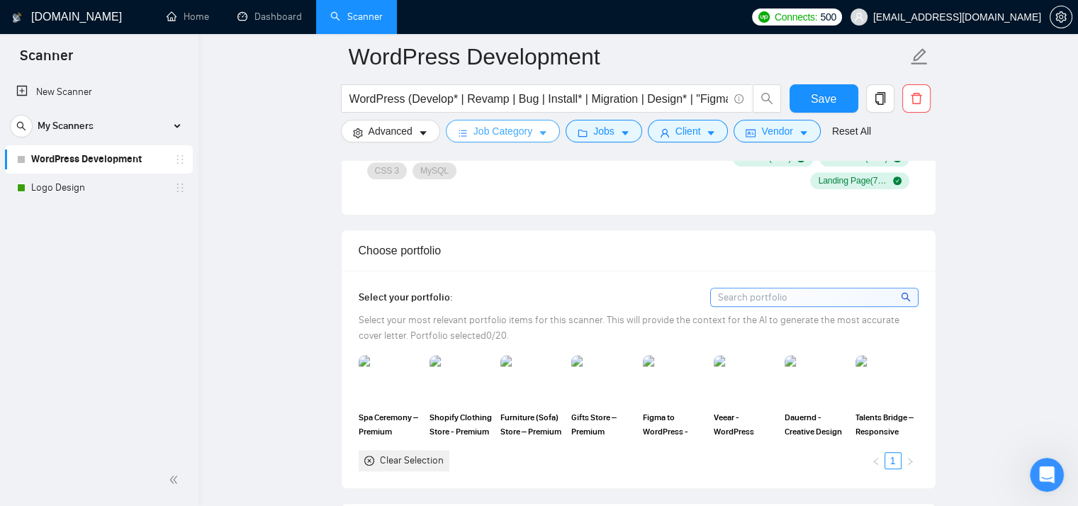
click at [543, 135] on icon "caret-down" at bounding box center [543, 133] width 10 height 10
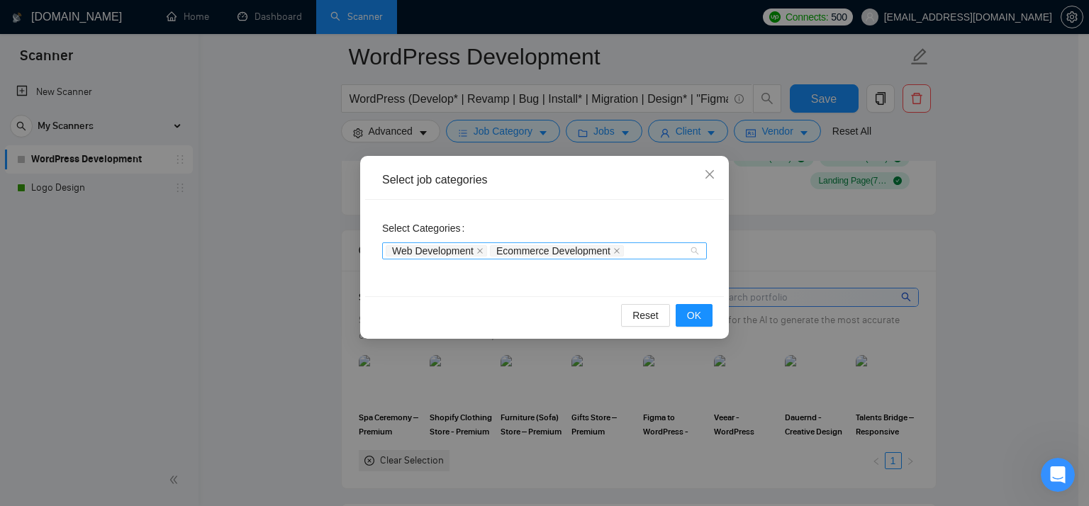
click at [666, 246] on div "Web Development Ecommerce Development" at bounding box center [537, 251] width 303 height 14
type input "web"
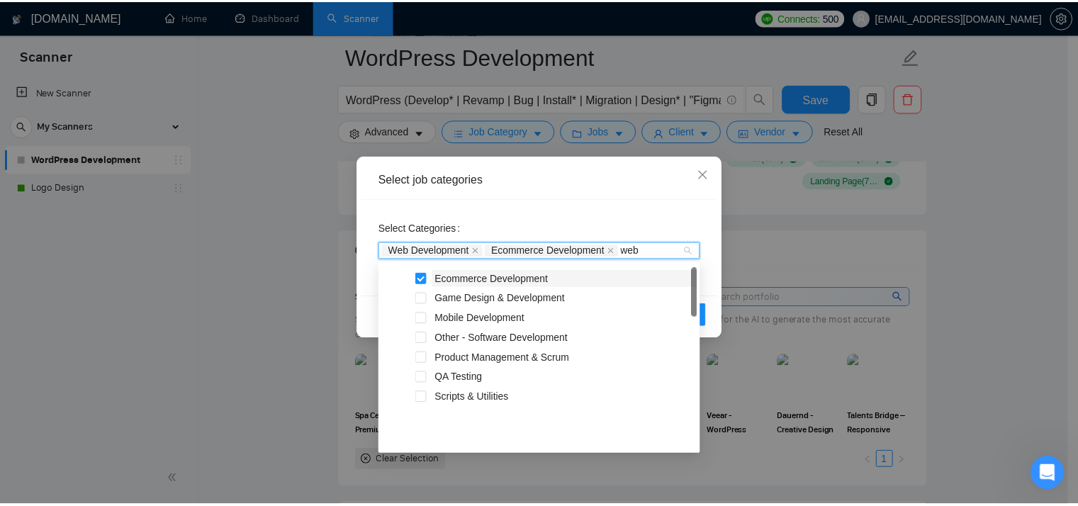
scroll to position [0, 0]
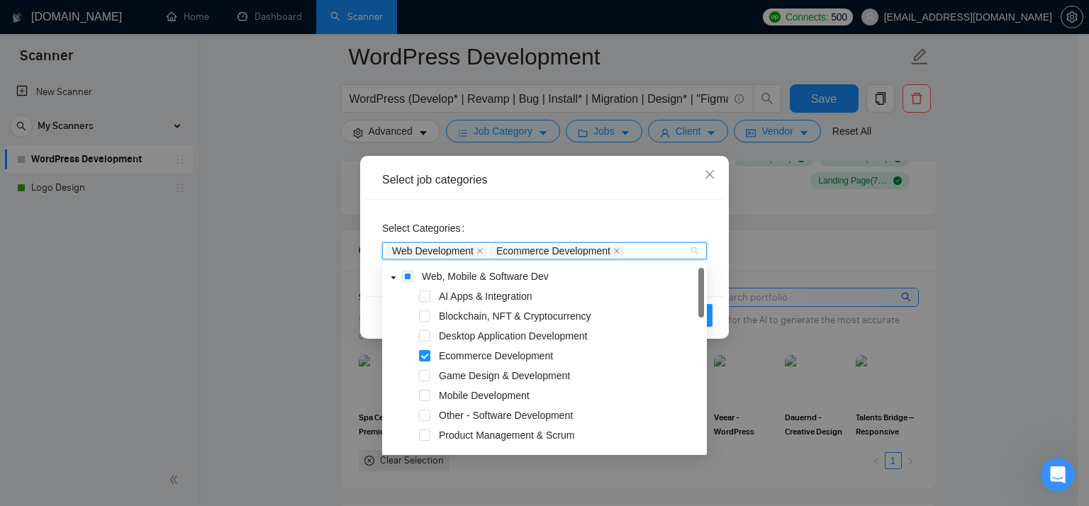
click at [681, 223] on div "Select Categories Web Development Ecommerce Development web" at bounding box center [544, 239] width 325 height 45
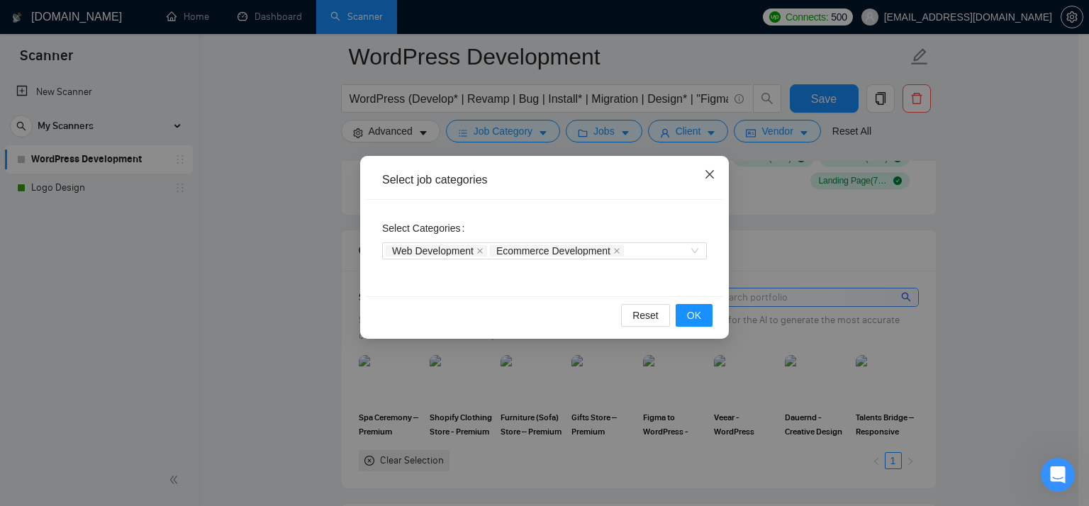
click at [716, 180] on span "Close" at bounding box center [709, 175] width 38 height 38
